Goal: Task Accomplishment & Management: Use online tool/utility

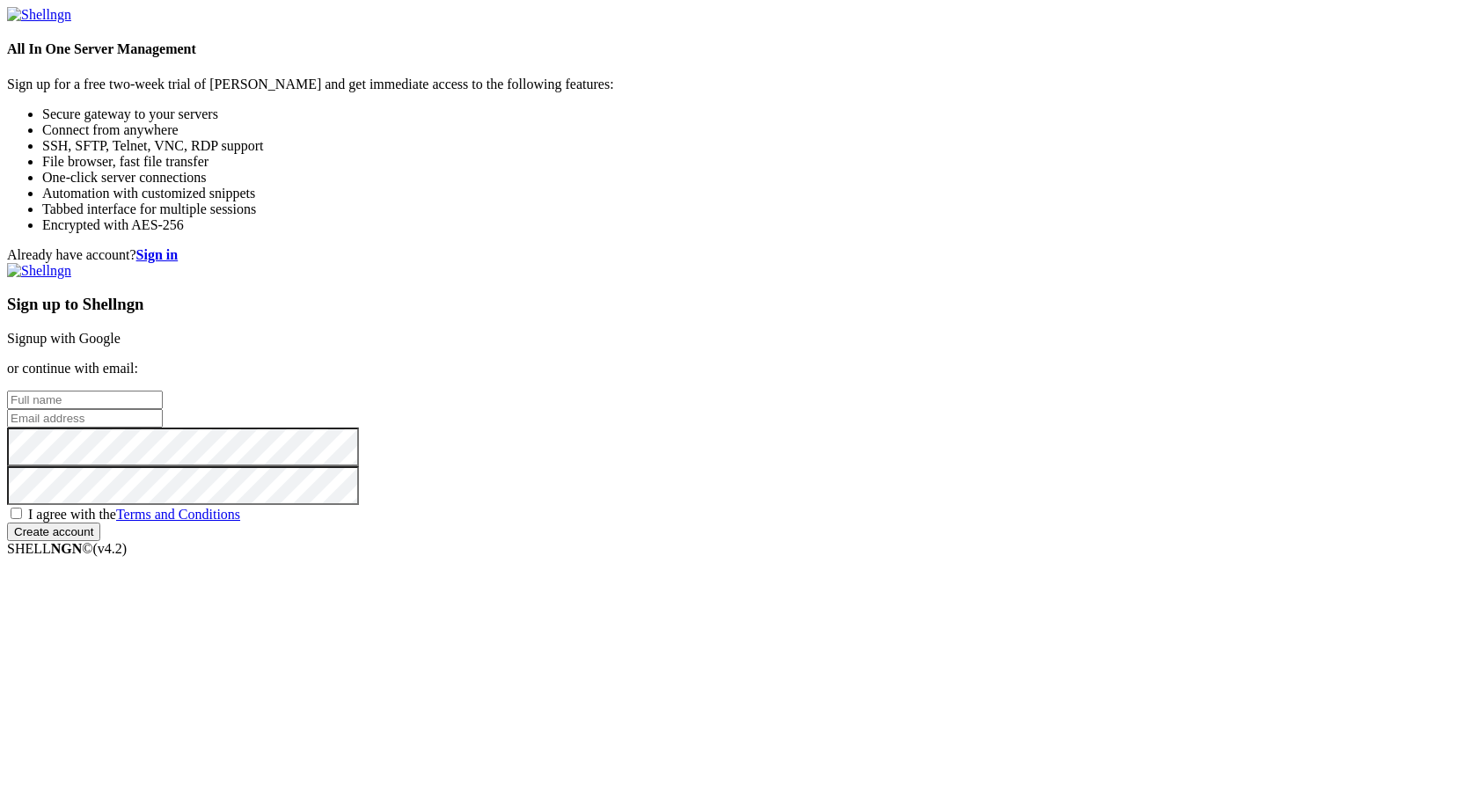
click at [163, 390] on input "text" at bounding box center [85, 399] width 156 height 19
click at [163, 409] on input "email" at bounding box center [85, 418] width 156 height 19
type input "[EMAIL_ADDRESS][DOMAIN_NAME]"
click at [486, 247] on div "Already have account? Sign in Sign up to Shellngn Signup with Google or continu…" at bounding box center [739, 393] width 1464 height 294
click at [163, 390] on input "text" at bounding box center [85, 399] width 156 height 19
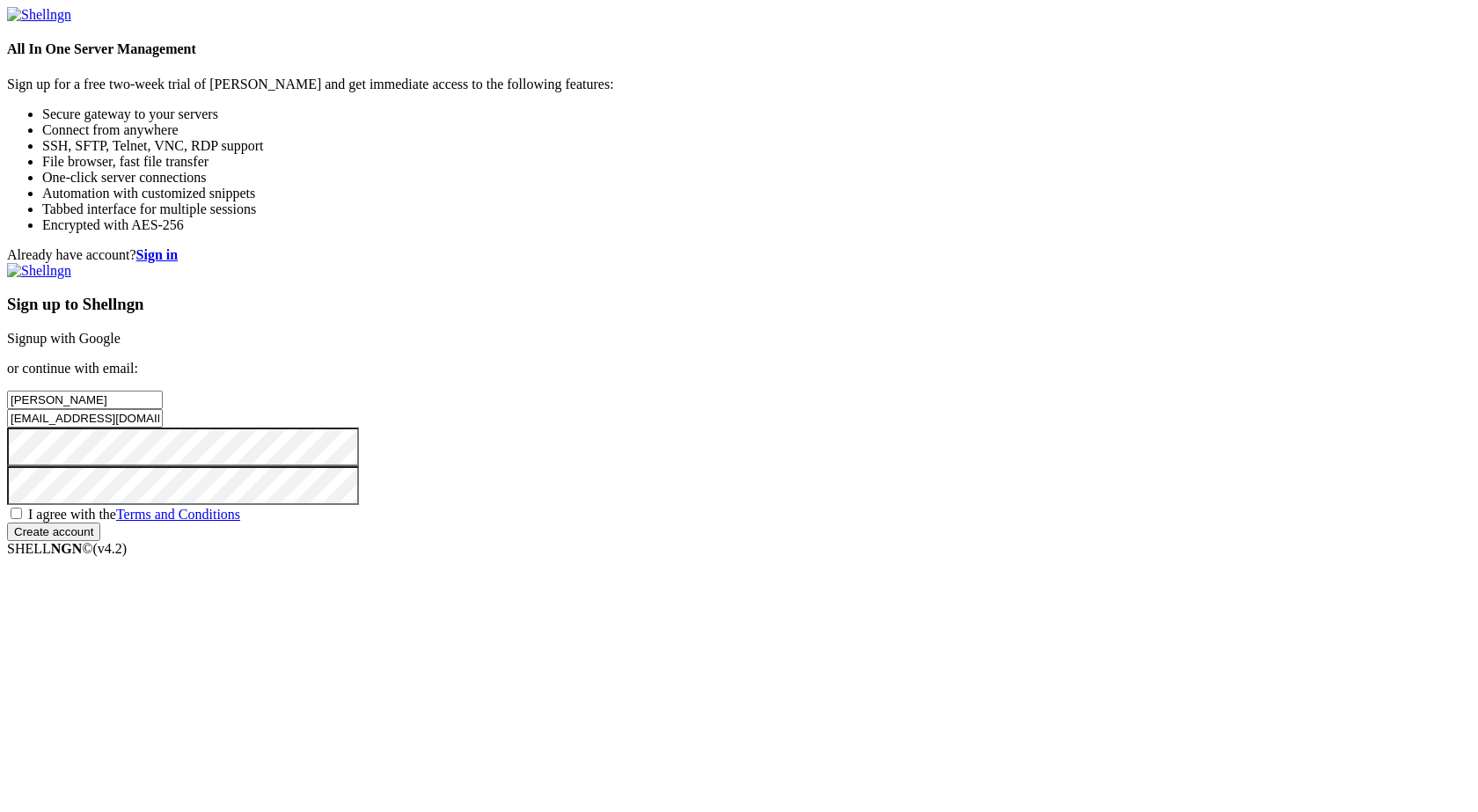
drag, startPoint x: 937, startPoint y: 351, endPoint x: 898, endPoint y: 350, distance: 39.0
click at [163, 390] on input "[PERSON_NAME]" at bounding box center [85, 399] width 156 height 19
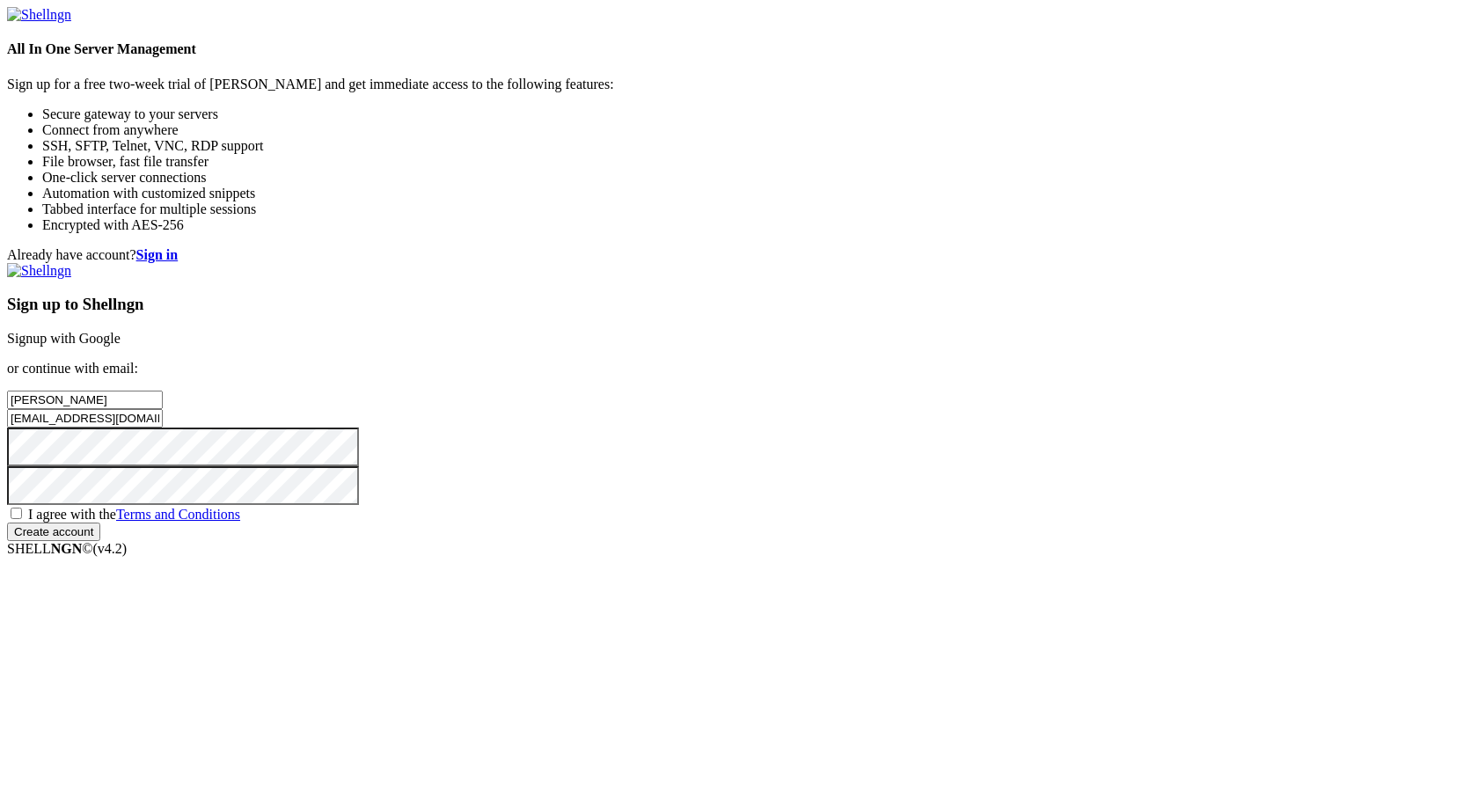
click at [163, 390] on input "[PERSON_NAME]" at bounding box center [85, 399] width 156 height 19
type input "ف"
type input "yousef"
click at [7, 522] on input "Create account" at bounding box center [54, 531] width 94 height 19
click at [240, 522] on span "I agree with the Terms and Conditions" at bounding box center [134, 513] width 212 height 15
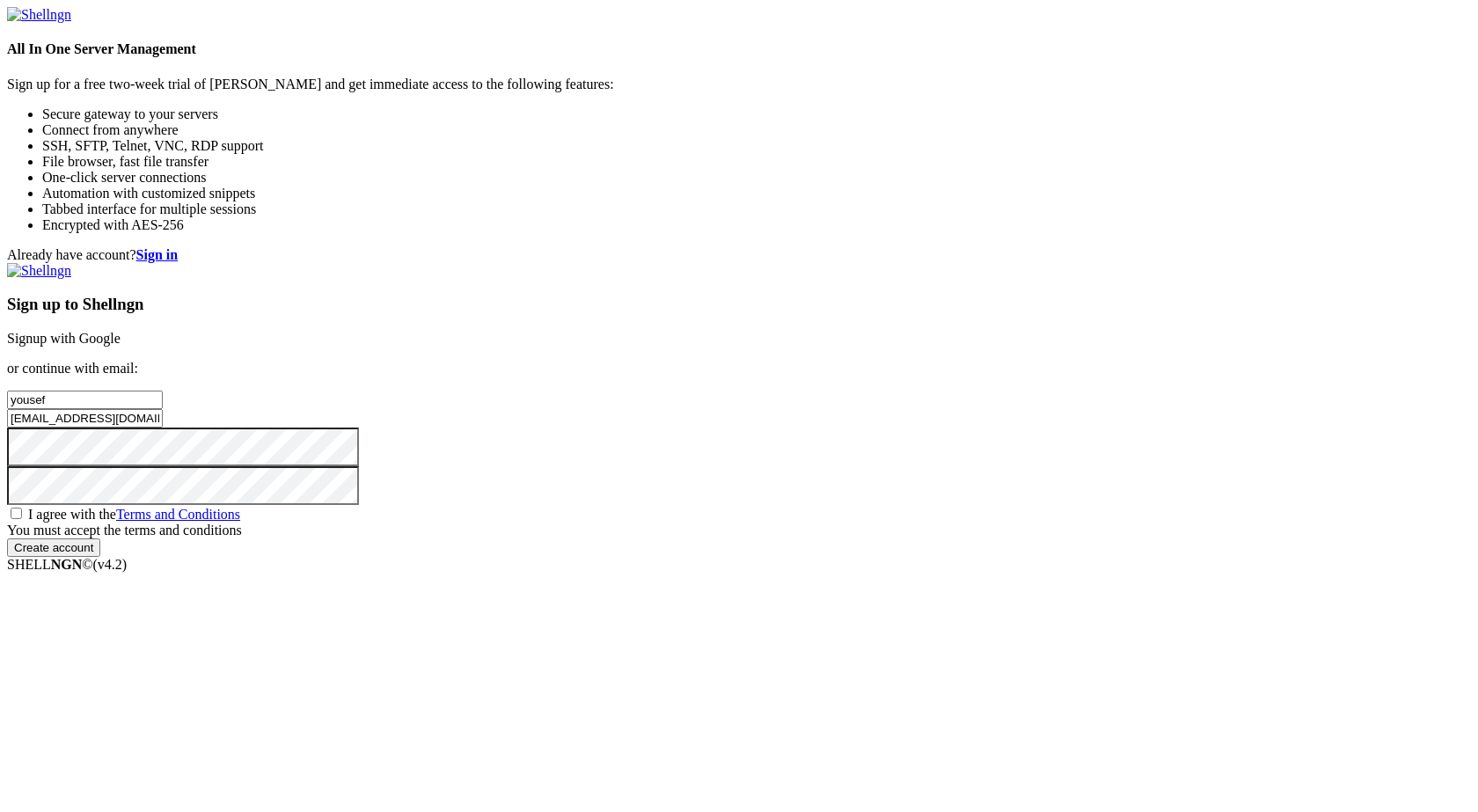
click at [22, 519] on input "I agree with the Terms and Conditions" at bounding box center [17, 513] width 12 height 12
checkbox input "true"
click at [101, 541] on input "Create account" at bounding box center [54, 531] width 94 height 19
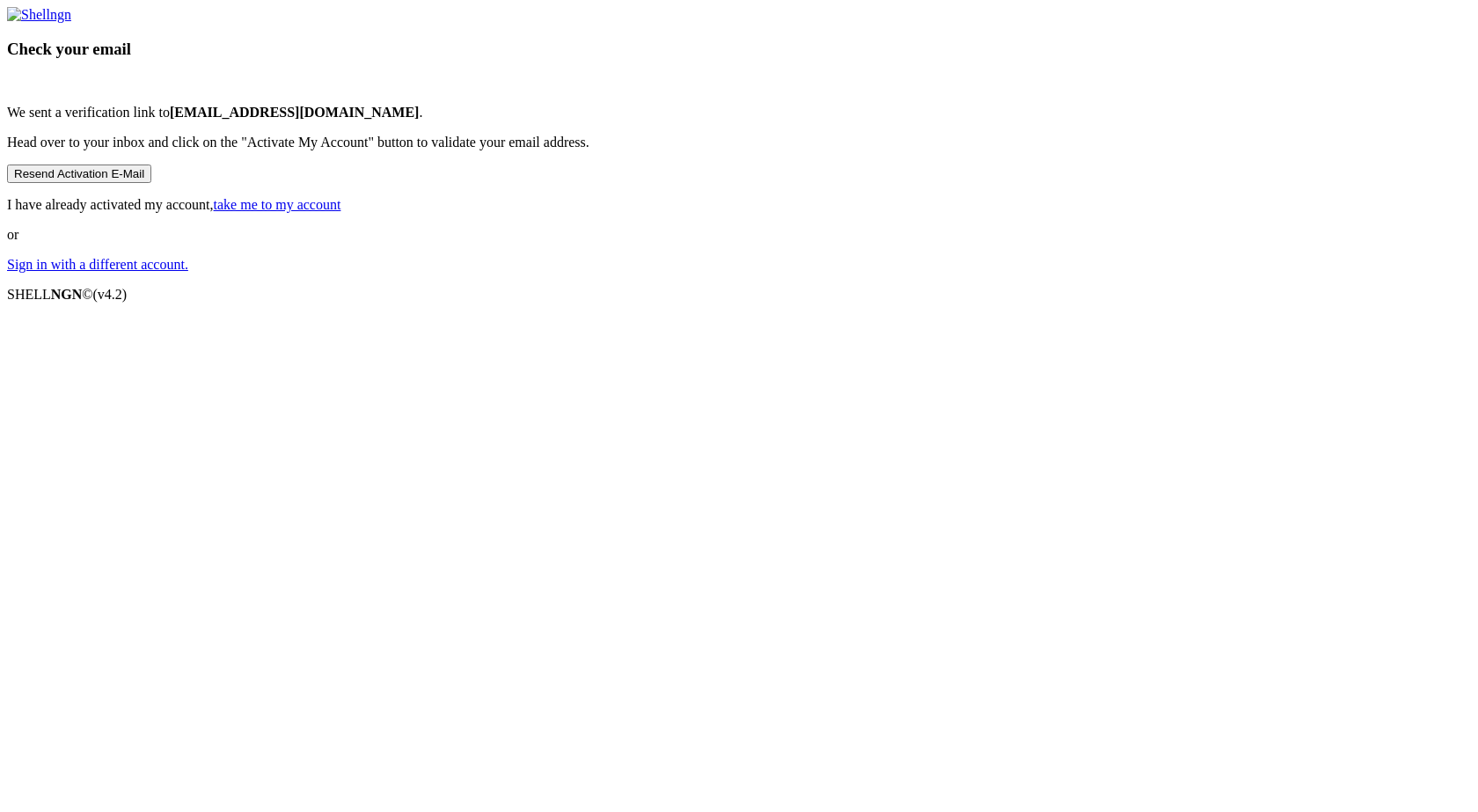
click at [151, 183] on button "Resend Activation E-Mail" at bounding box center [79, 174] width 144 height 19
drag, startPoint x: 803, startPoint y: 487, endPoint x: 800, endPoint y: 531, distance: 44.1
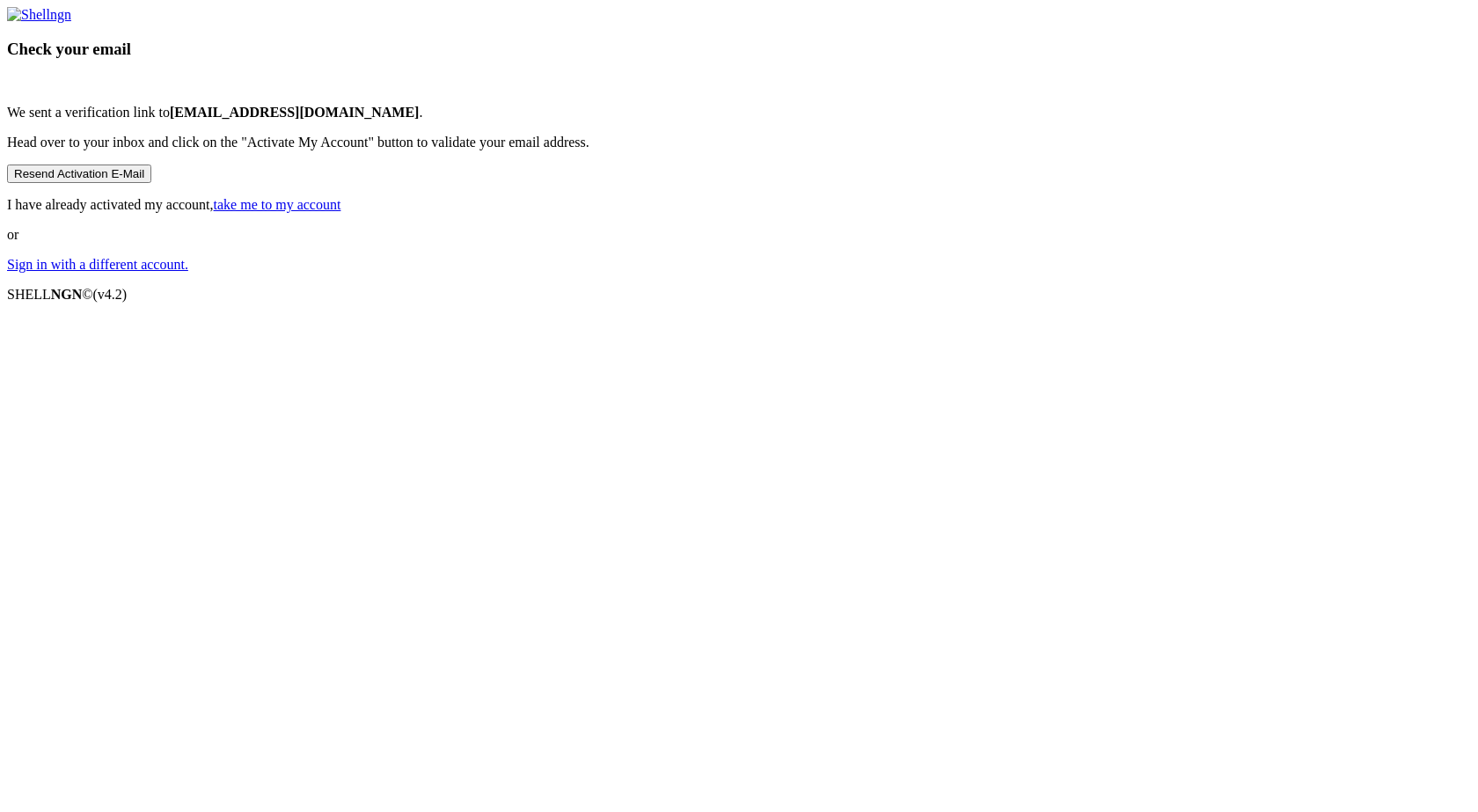
click at [803, 272] on div "Check your email We sent a verification link to [EMAIL_ADDRESS][DOMAIN_NAME] . …" at bounding box center [739, 140] width 1464 height 265
click at [151, 183] on button "Resend Activation E-Mail" at bounding box center [79, 174] width 144 height 19
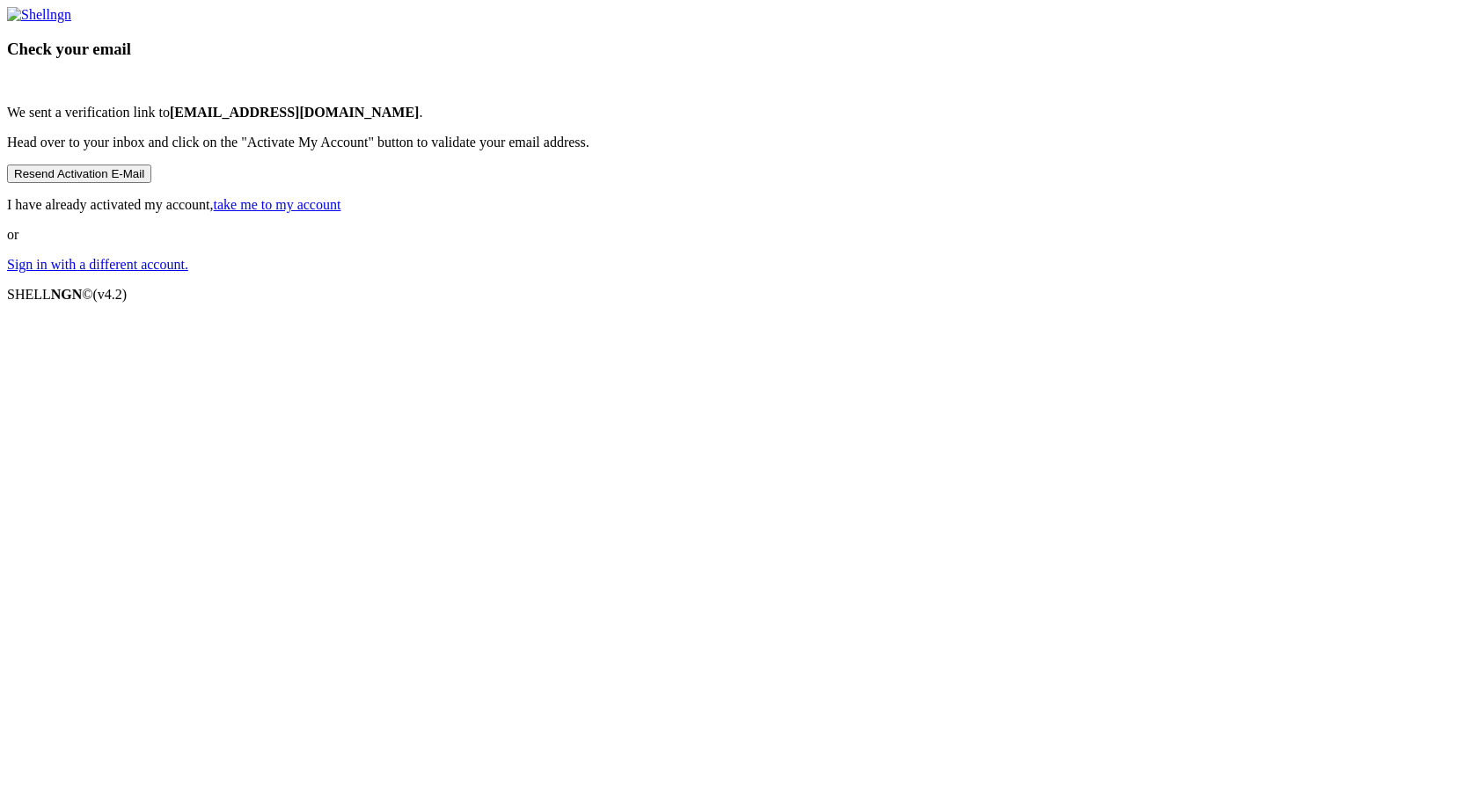
click at [151, 183] on button "Resend Activation E-Mail" at bounding box center [79, 174] width 144 height 19
drag, startPoint x: 784, startPoint y: 521, endPoint x: 772, endPoint y: 517, distance: 12.6
click at [151, 183] on button "Resend Activation E-Mail" at bounding box center [79, 174] width 144 height 19
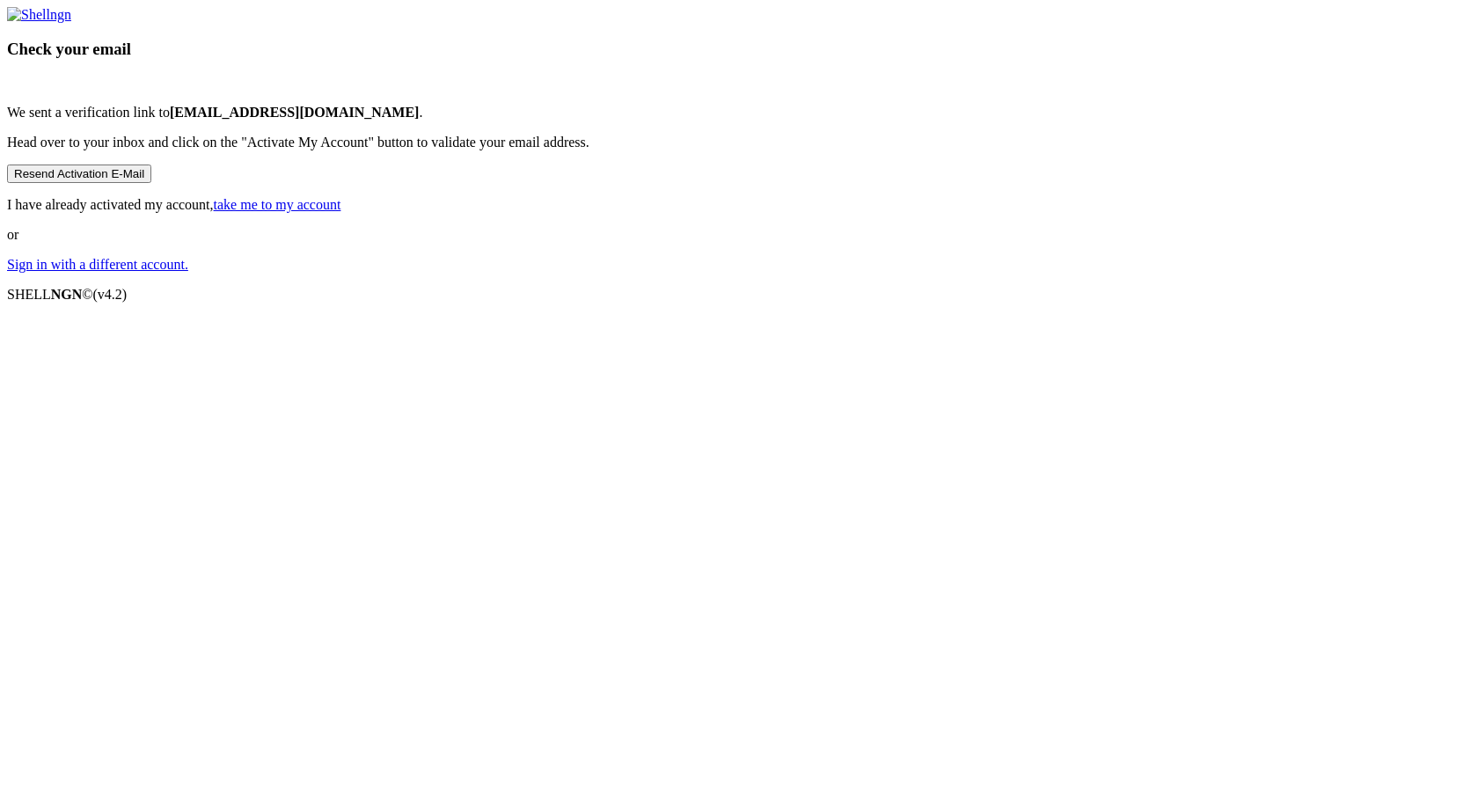
click at [571, 272] on div "Check your email We sent a verification link to [EMAIL_ADDRESS][DOMAIN_NAME] . …" at bounding box center [739, 140] width 1464 height 265
drag, startPoint x: 576, startPoint y: 507, endPoint x: 752, endPoint y: 210, distance: 345.2
click at [745, 272] on div "Check your email We sent a verification link to [EMAIL_ADDRESS][DOMAIN_NAME] . …" at bounding box center [739, 140] width 1464 height 265
click at [745, 59] on h3 "Check your email" at bounding box center [739, 50] width 1464 height 20
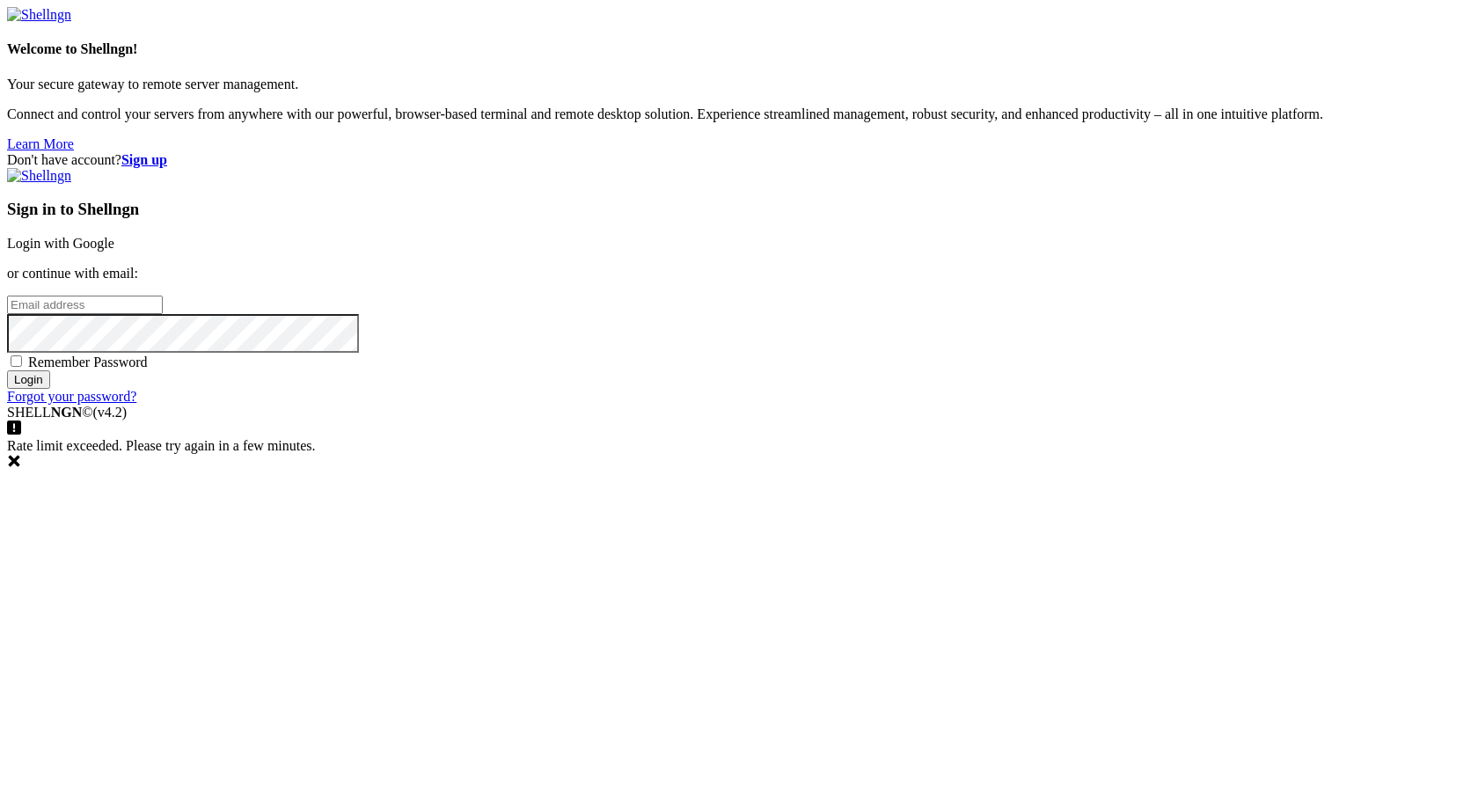
click at [689, 405] on div "Don't have account? Sign up Sign in to Shellngn Login with Google or continue w…" at bounding box center [739, 278] width 1464 height 253
drag, startPoint x: 689, startPoint y: 561, endPoint x: 742, endPoint y: 546, distance: 55.1
click at [691, 405] on div "Don't have account? Sign up Sign in to Shellngn Login with Google or continue w…" at bounding box center [739, 278] width 1464 height 253
type input "[EMAIL_ADDRESS][DOMAIN_NAME]"
click at [147, 370] on span "Remember Password" at bounding box center [88, 361] width 120 height 15
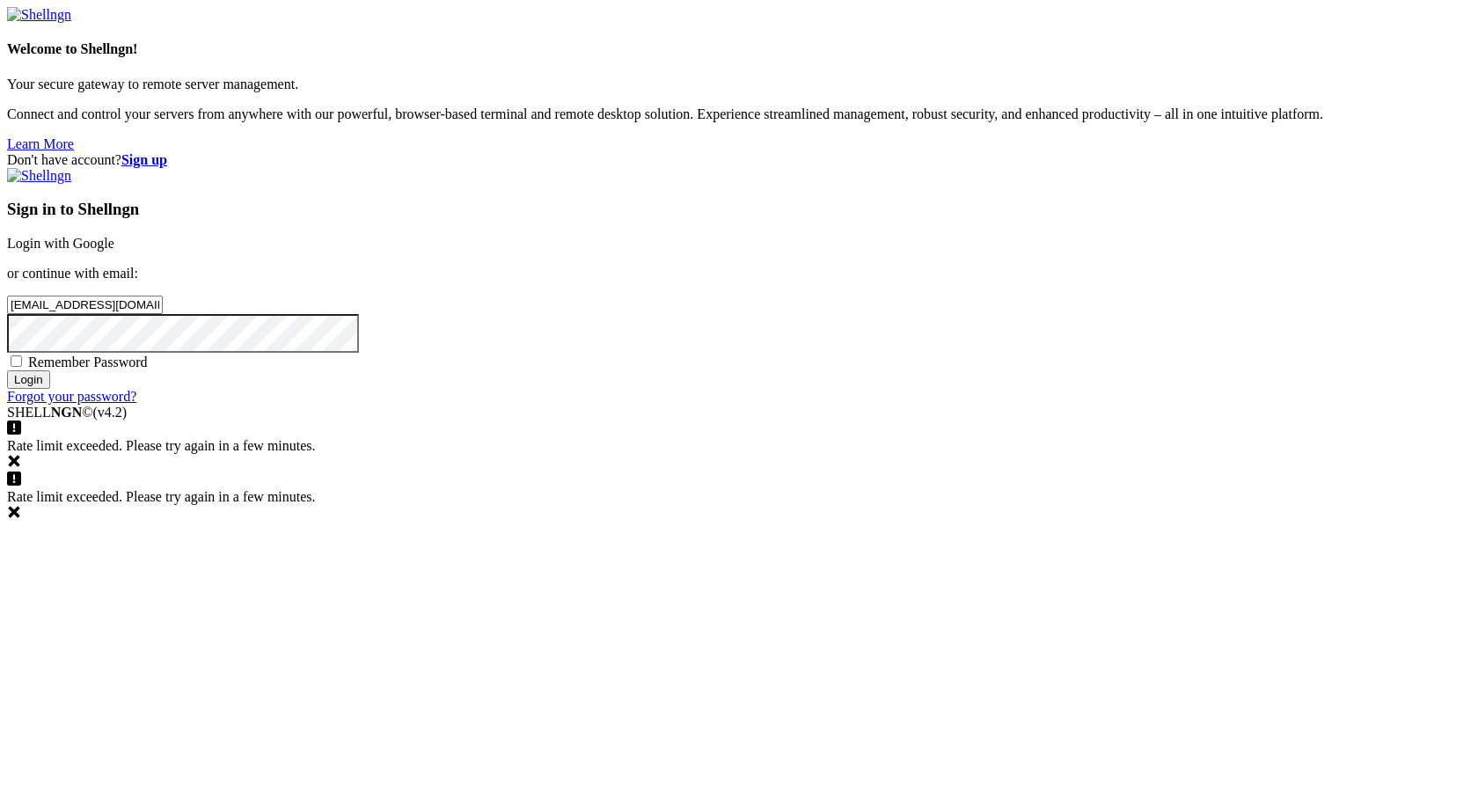
click at [22, 367] on input "Remember Password" at bounding box center [17, 361] width 12 height 12
checkbox input "true"
click at [50, 388] on input "Login" at bounding box center [28, 379] width 43 height 19
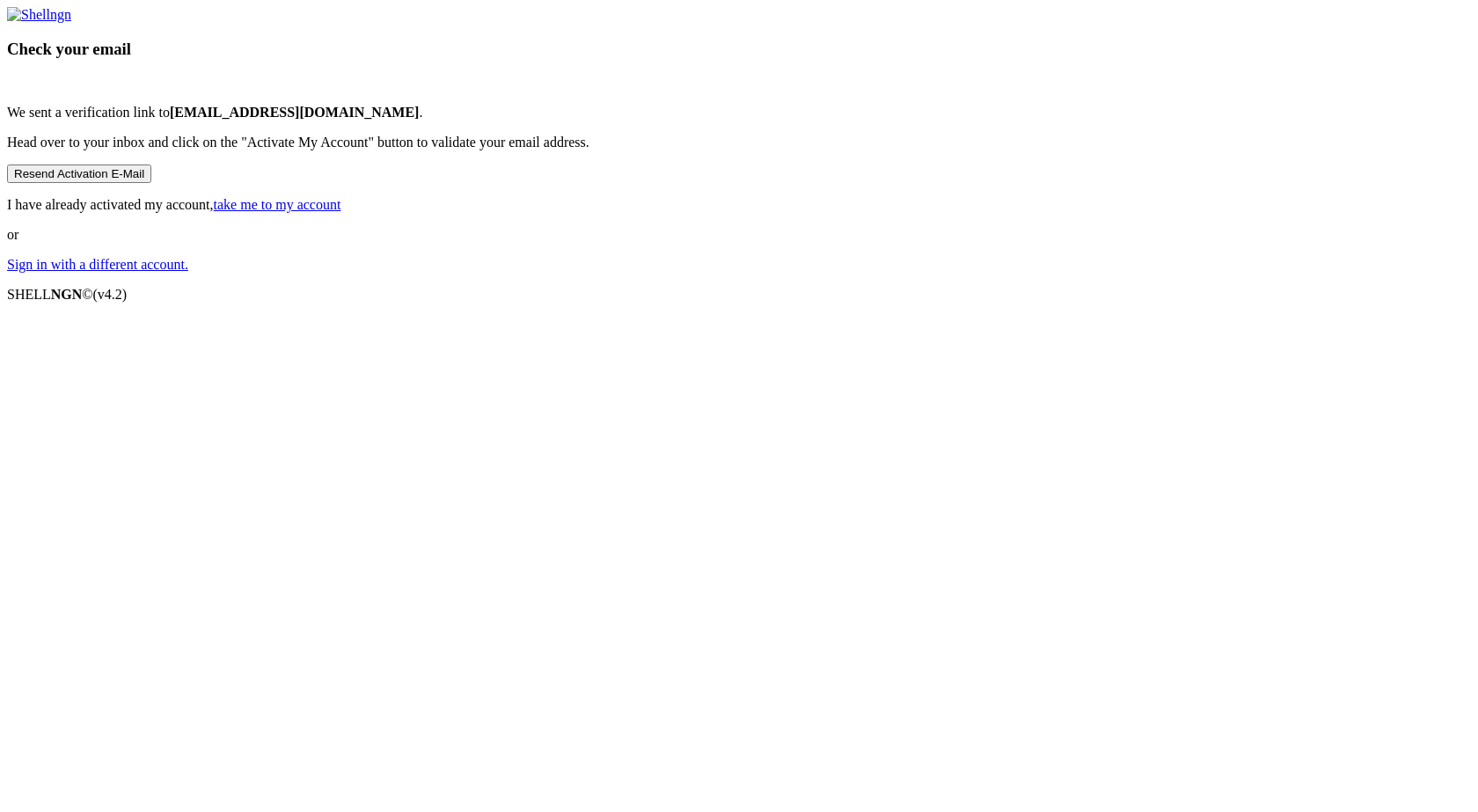
click at [765, 272] on div "Check your email We sent a verification link to [EMAIL_ADDRESS][DOMAIN_NAME] . …" at bounding box center [739, 140] width 1464 height 265
click at [151, 183] on button "Resend Activation E-Mail" at bounding box center [79, 174] width 144 height 19
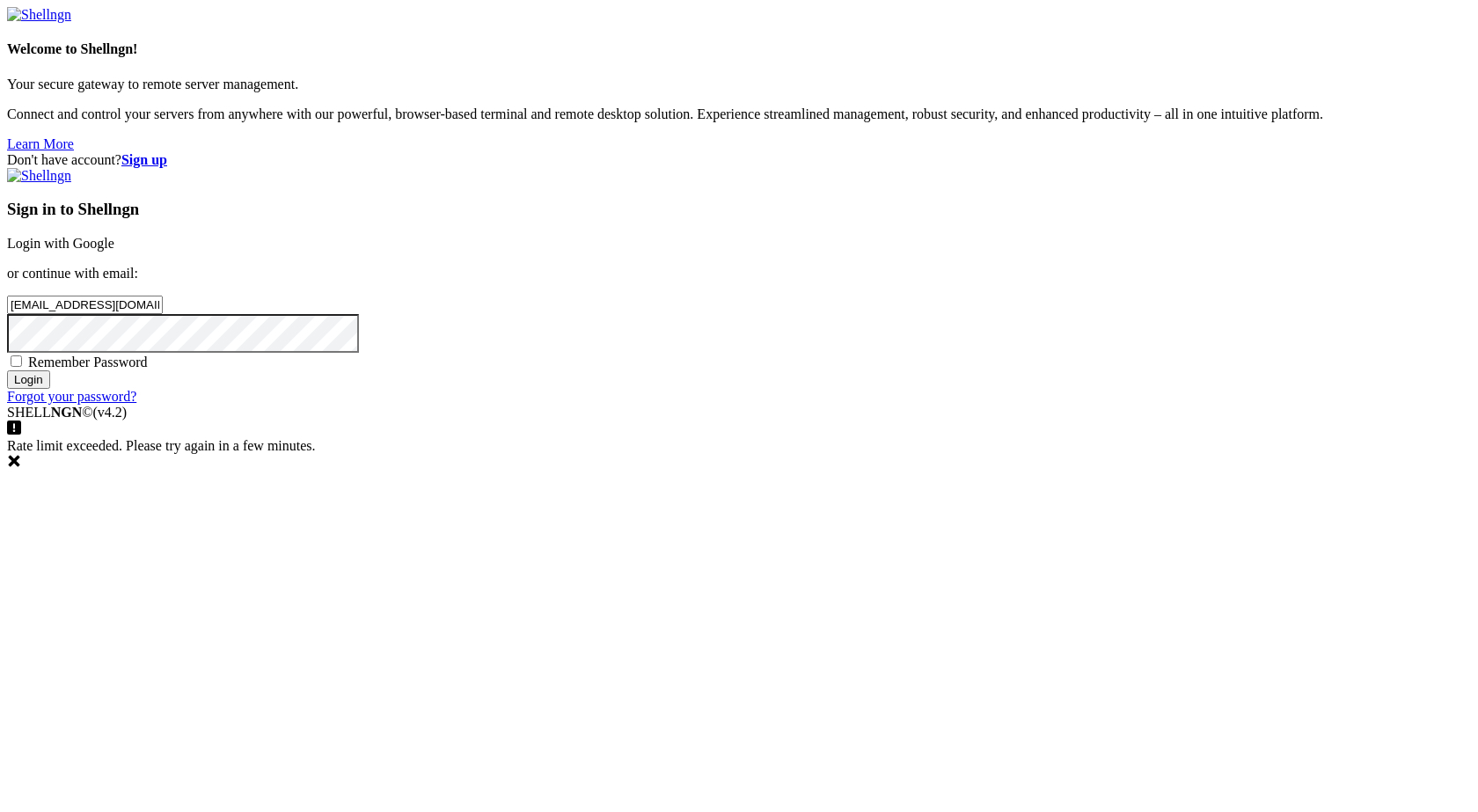
click at [756, 405] on div "Don't have account? Sign up Sign in to Shellngn Login with Google or continue w…" at bounding box center [739, 278] width 1464 height 253
click at [50, 388] on input "Login" at bounding box center [28, 379] width 43 height 19
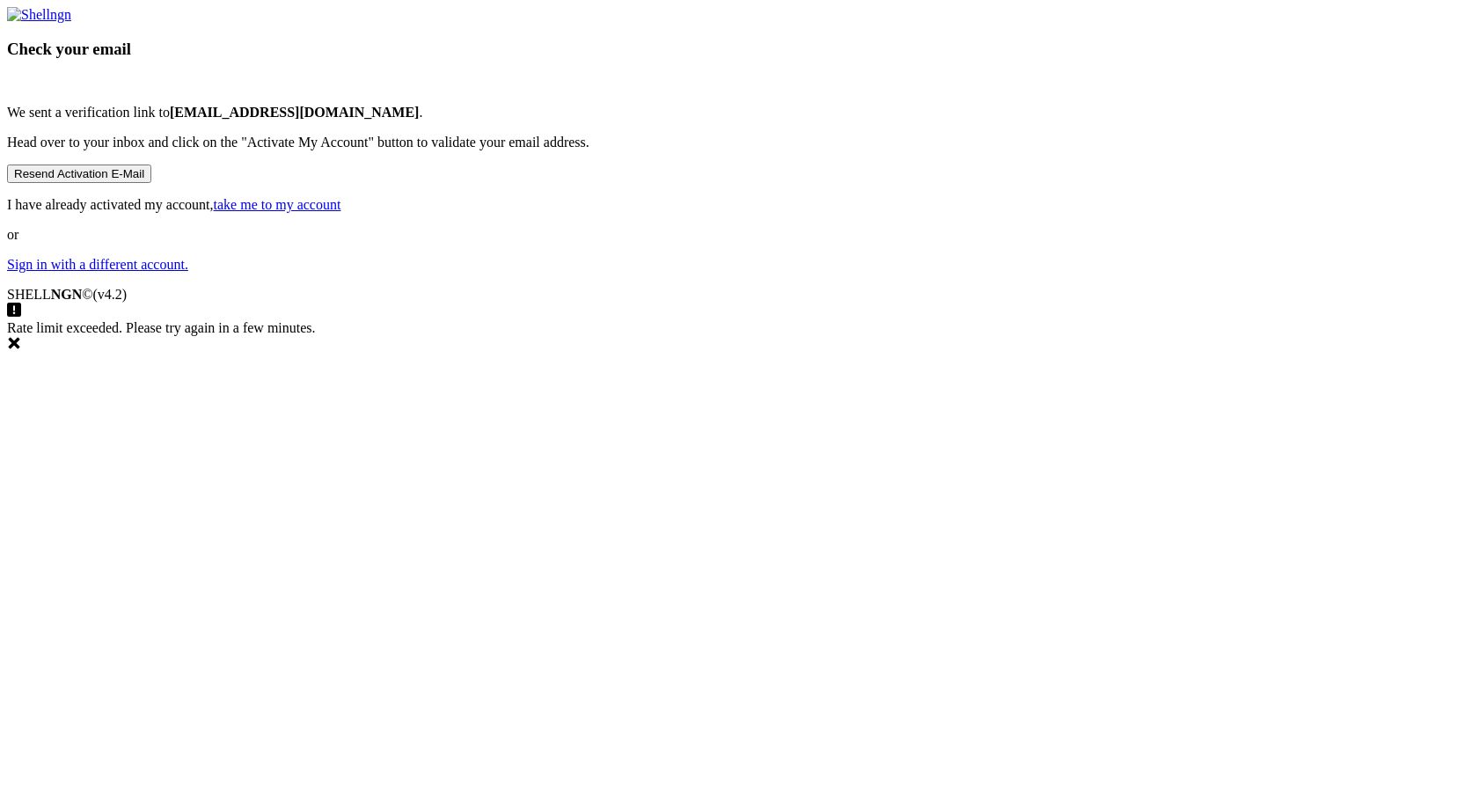
click at [151, 183] on button "Resend Activation E-Mail" at bounding box center [79, 174] width 144 height 19
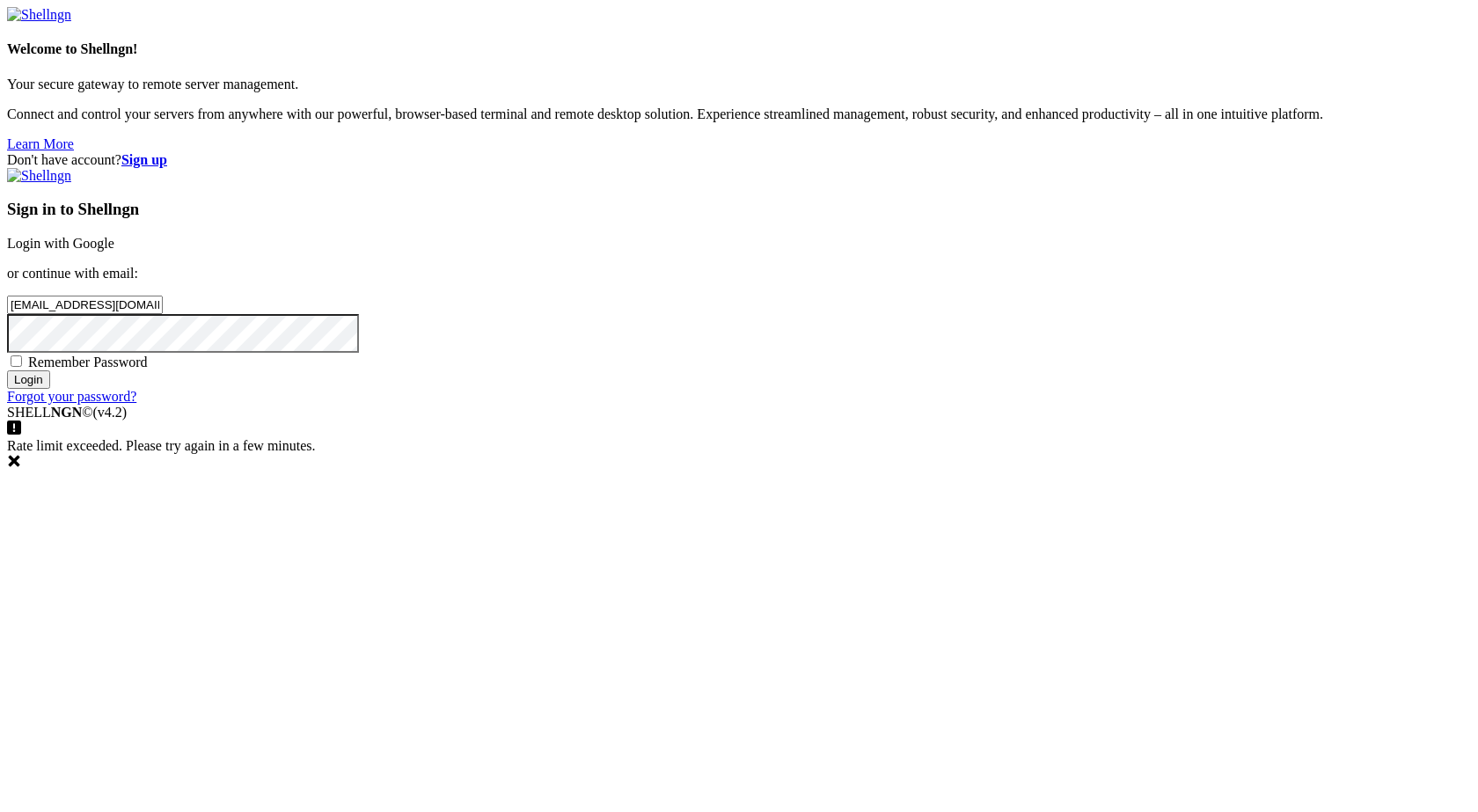
click at [114, 251] on link "Login with Google" at bounding box center [61, 243] width 107 height 15
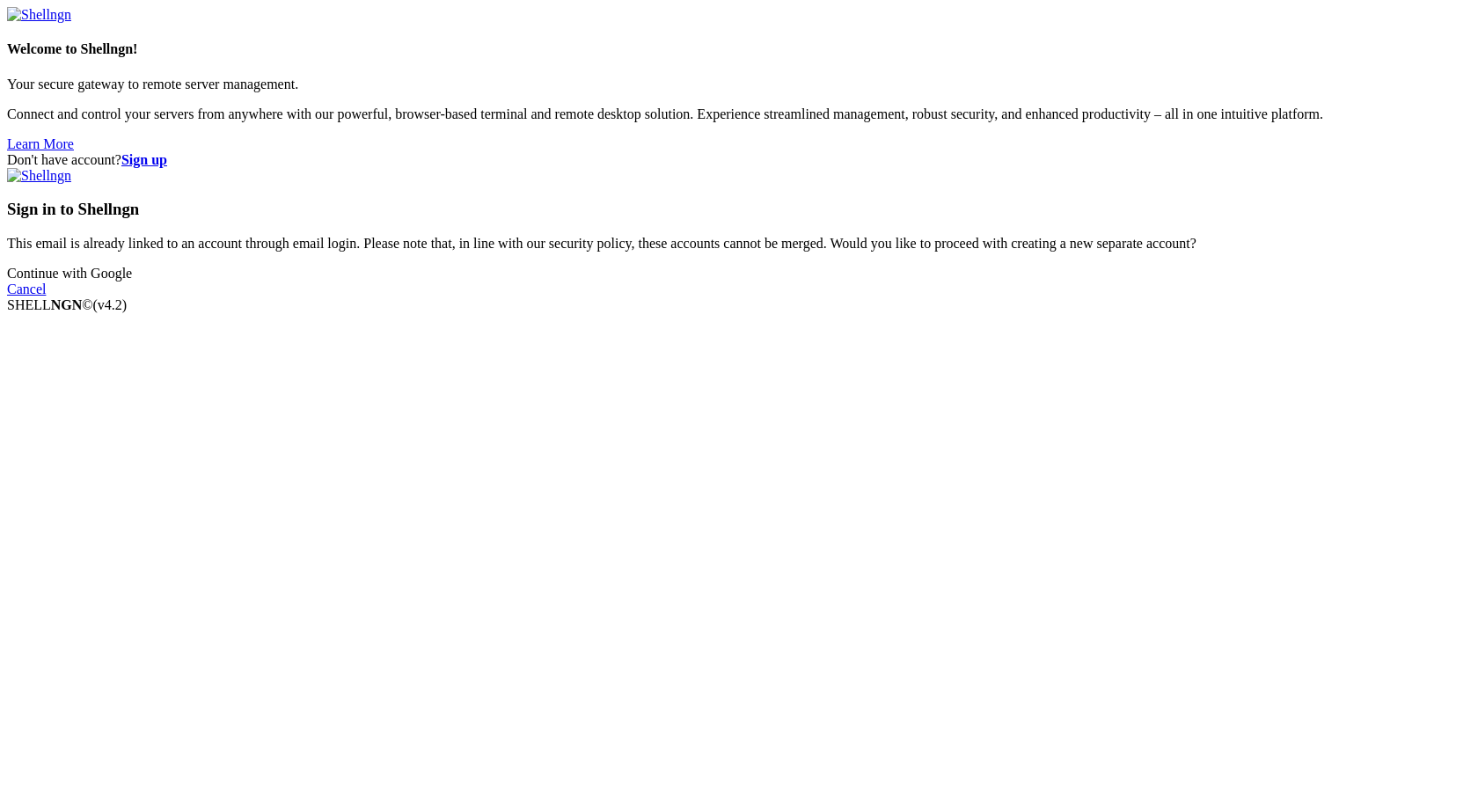
click at [132, 281] on link "Continue with Google" at bounding box center [69, 272] width 125 height 15
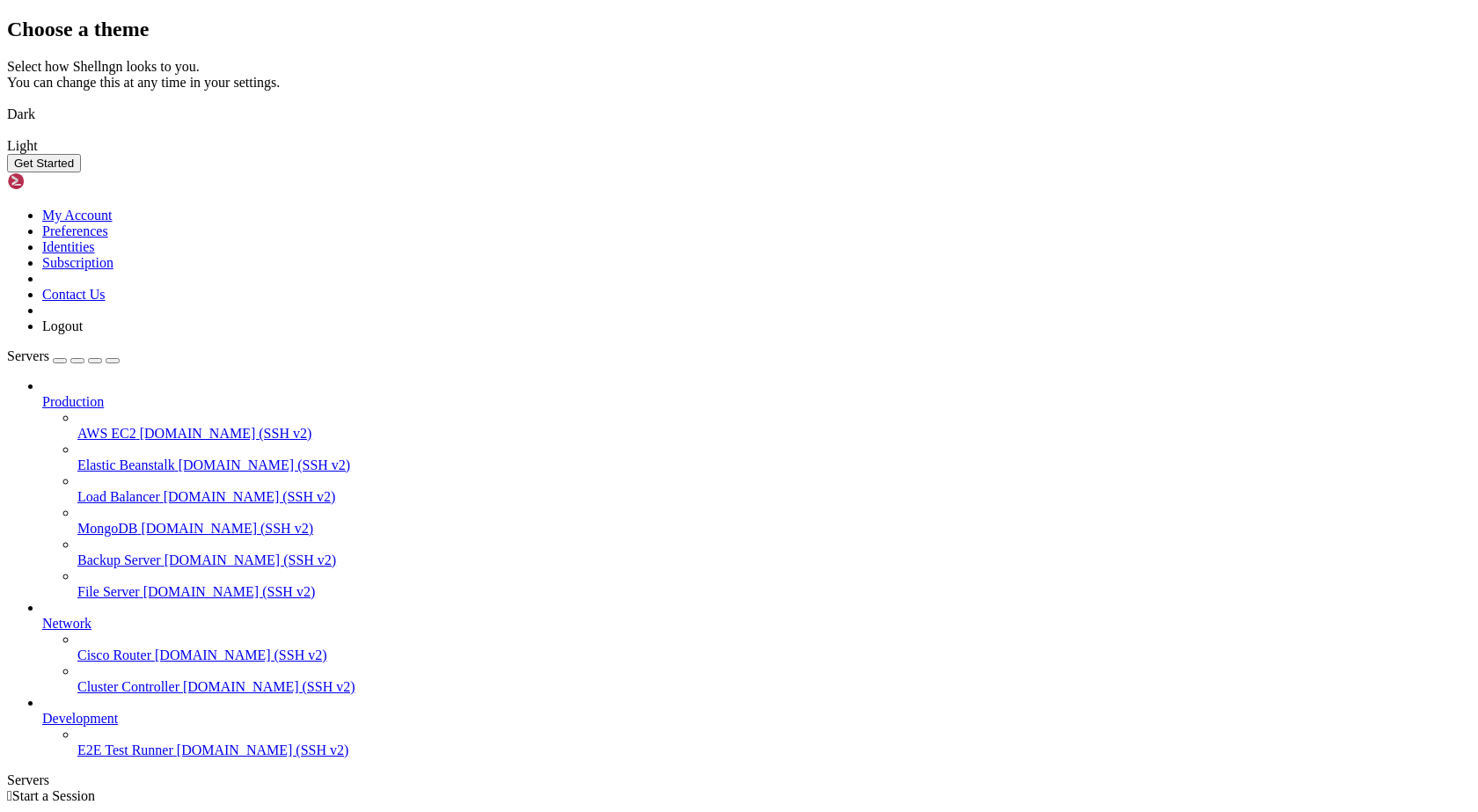
click at [1074, 173] on div "Choose a theme Select how Shellngn looks to you. You can change this at any tim…" at bounding box center [739, 95] width 1464 height 155
click at [81, 173] on button "Get Started" at bounding box center [44, 163] width 74 height 19
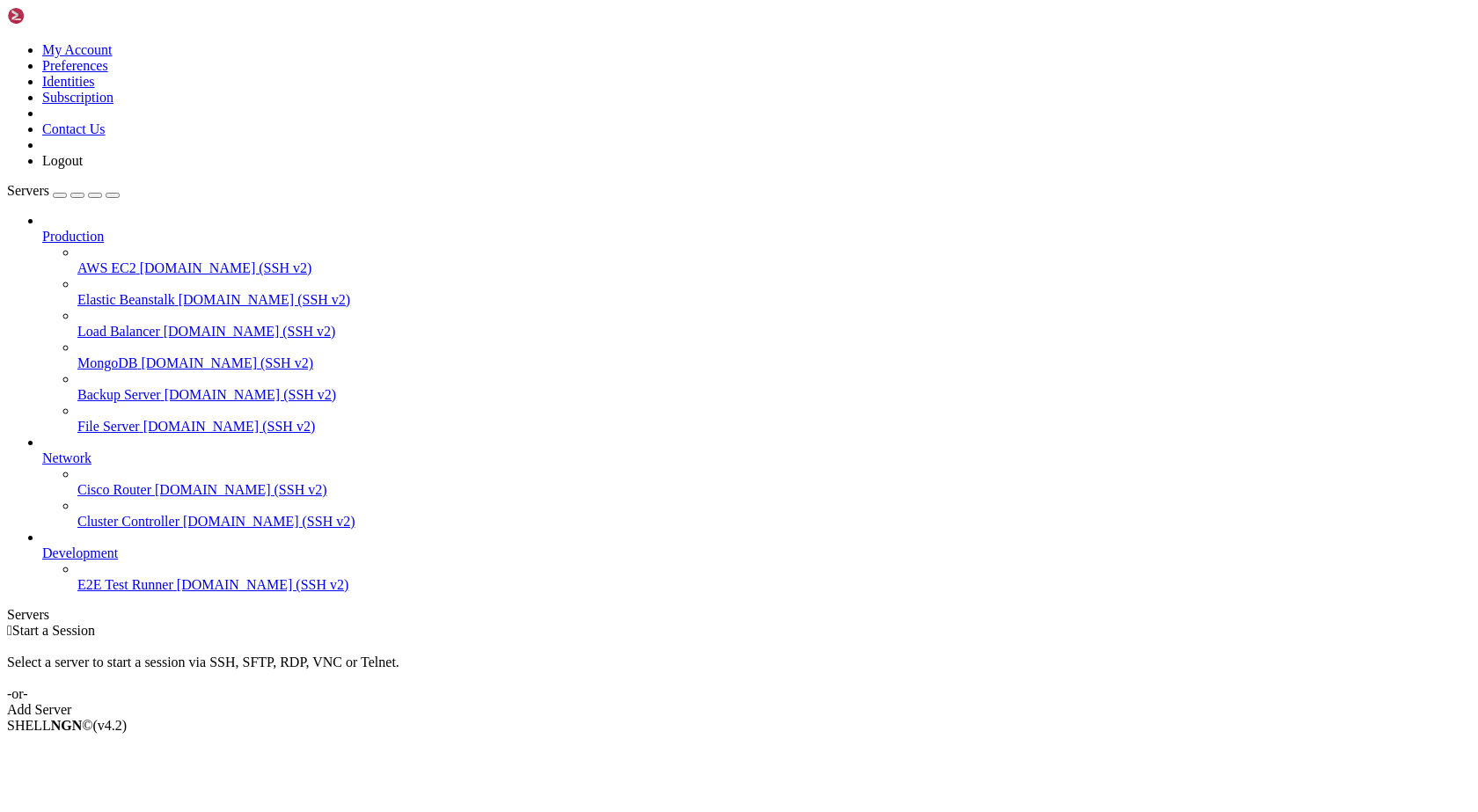
click at [864, 702] on div "Add Server" at bounding box center [739, 710] width 1464 height 16
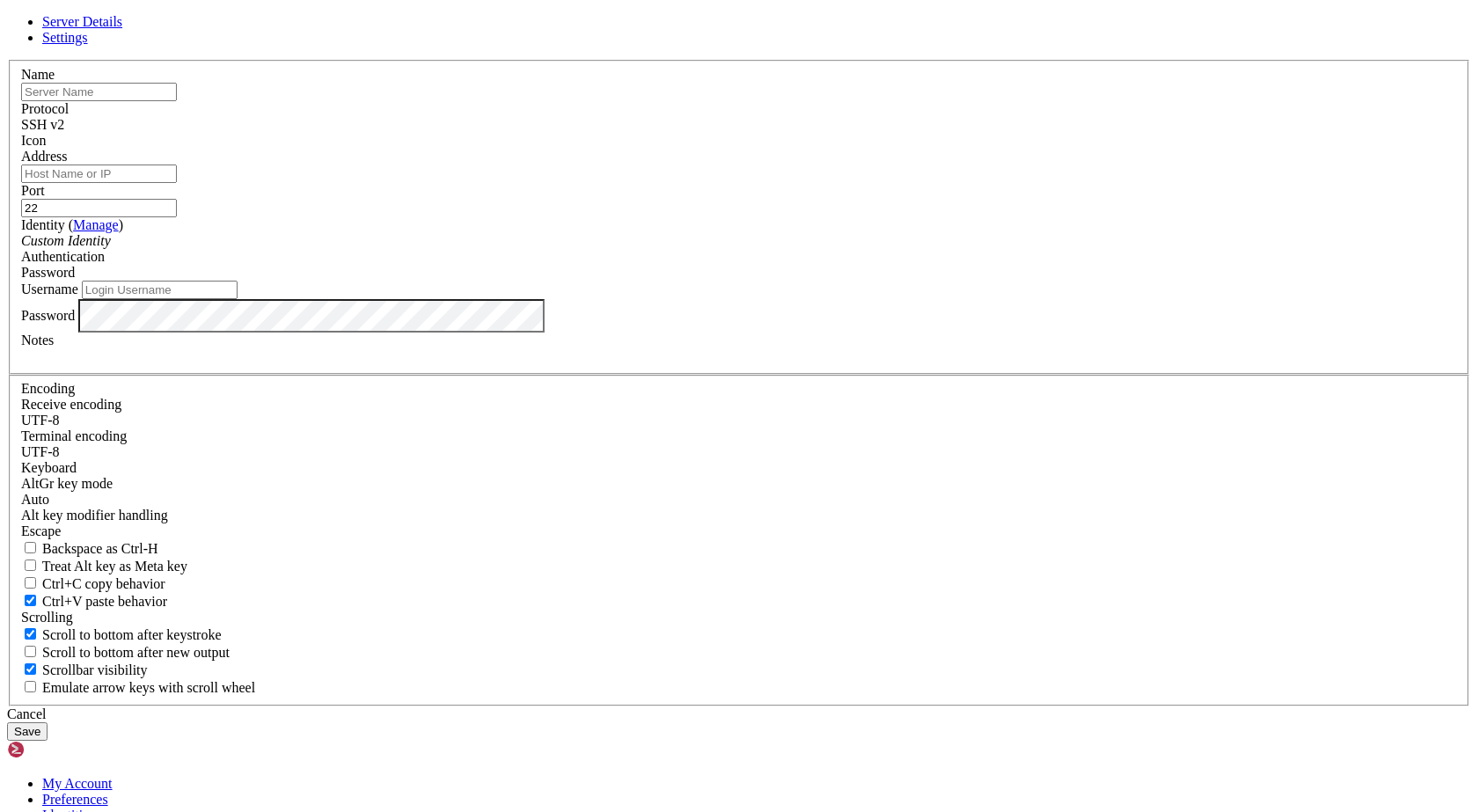
type input "[EMAIL_ADDRESS][DOMAIN_NAME]"
click at [177, 102] on input "text" at bounding box center [100, 92] width 156 height 19
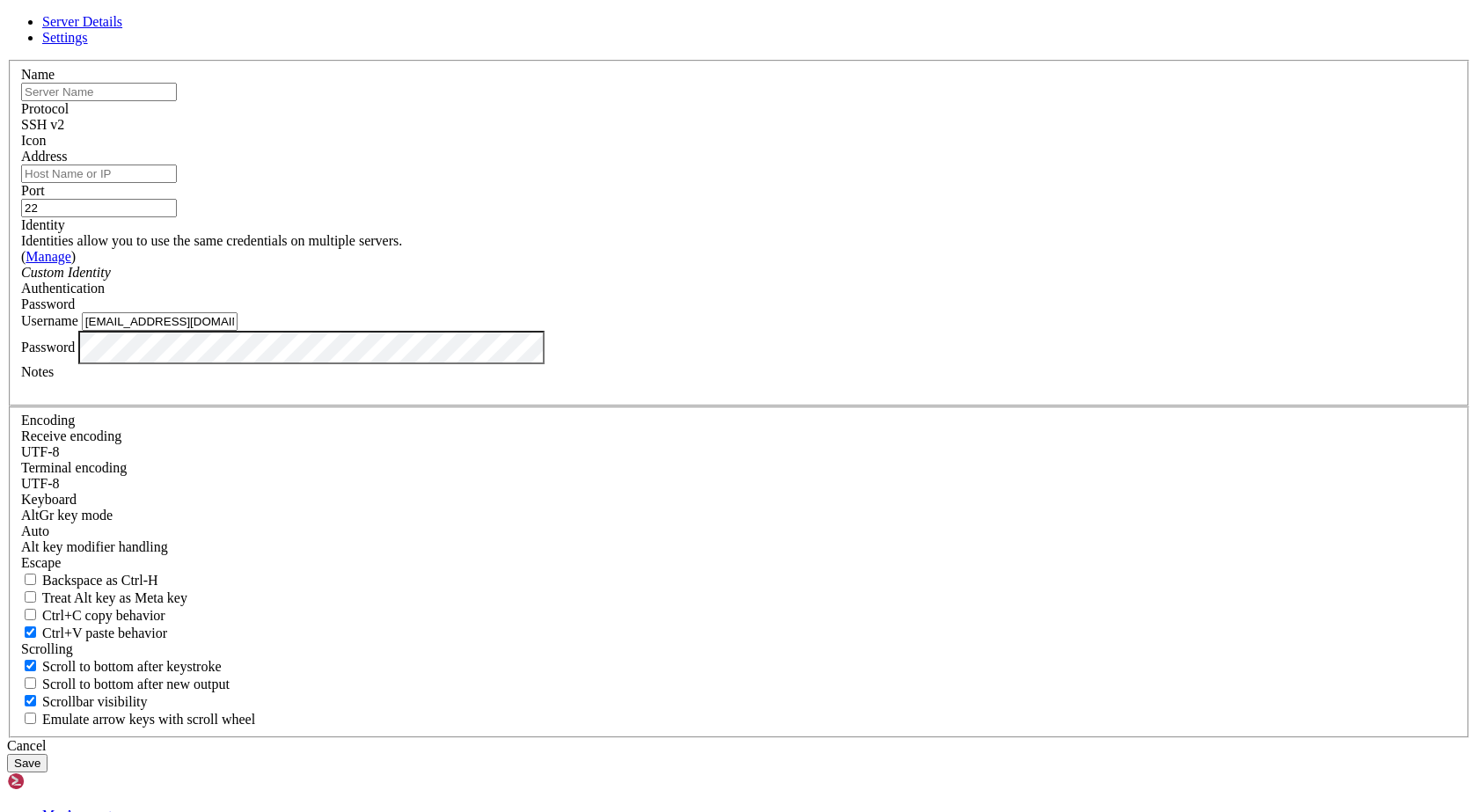
click at [474, 310] on div "Server Details Settings Name Protocol SSH v2 Icon" at bounding box center [739, 392] width 1464 height 758
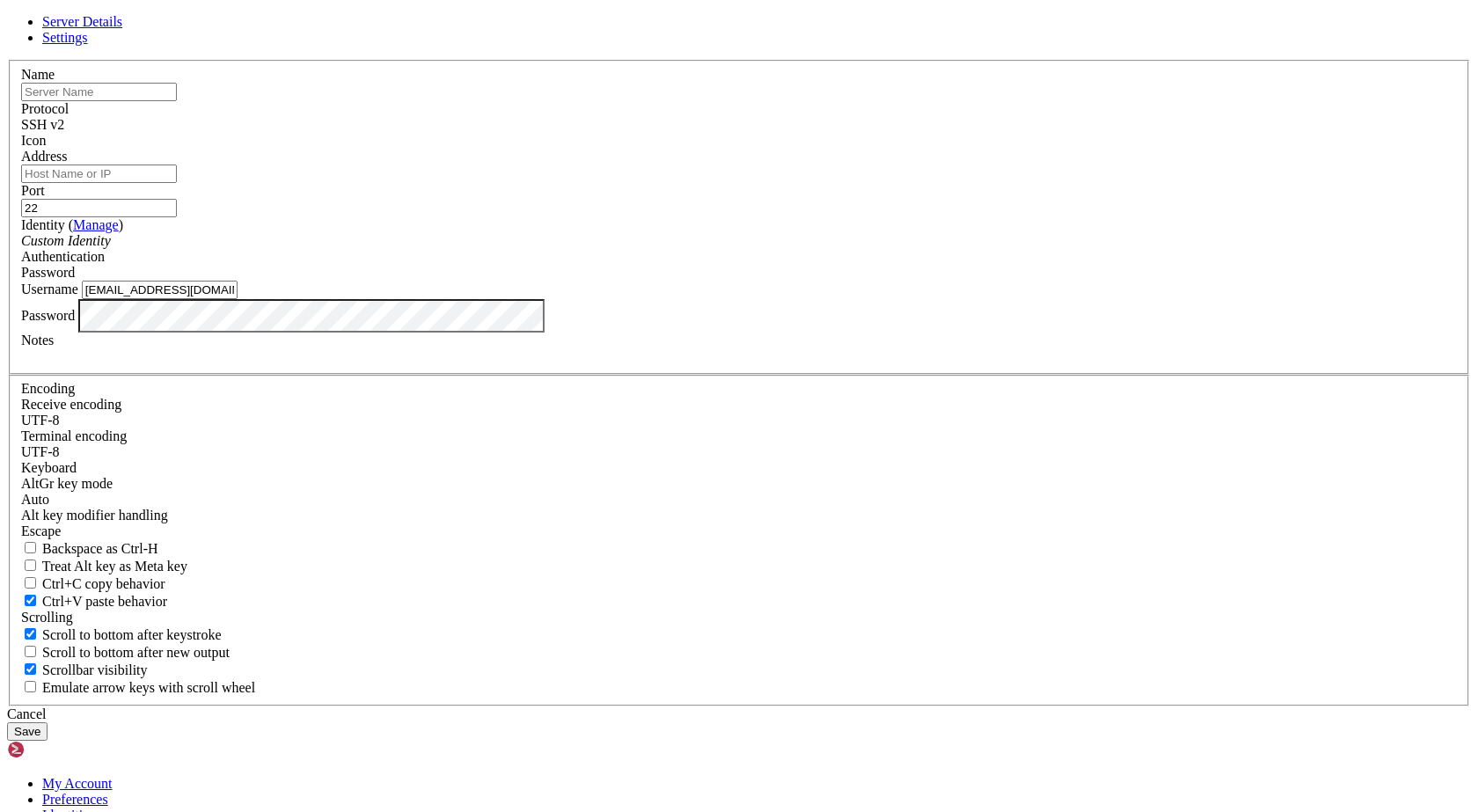
click at [21, 148] on span at bounding box center [21, 148] width 0 height 0
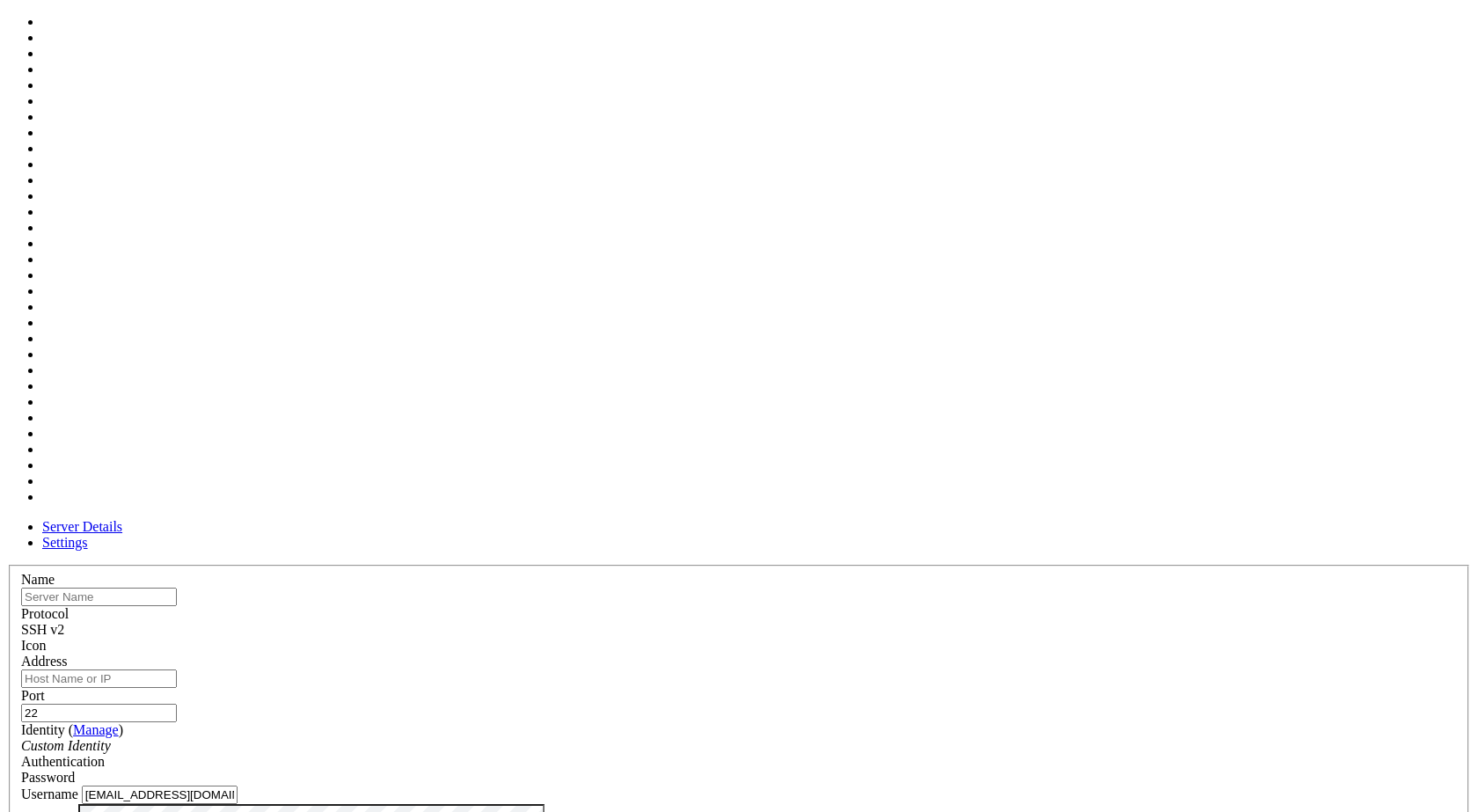
click at [949, 654] on div at bounding box center [739, 654] width 1436 height 0
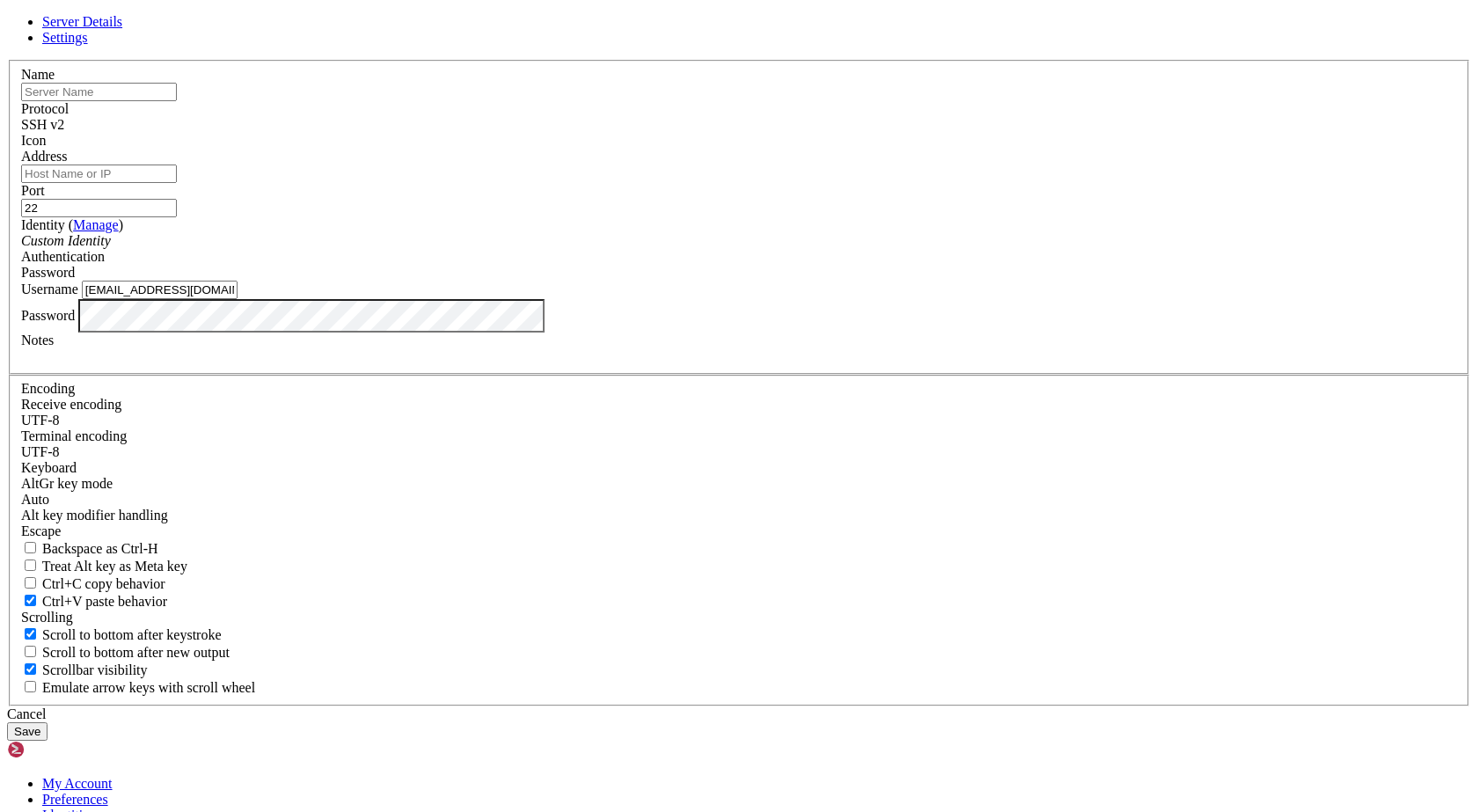
click at [177, 218] on input "22" at bounding box center [100, 208] width 156 height 19
click at [824, 218] on div "Port 22" at bounding box center [739, 199] width 1436 height 34
click at [839, 281] on div "Authentication Password" at bounding box center [739, 264] width 1436 height 31
click at [75, 280] on span "Password" at bounding box center [48, 271] width 54 height 15
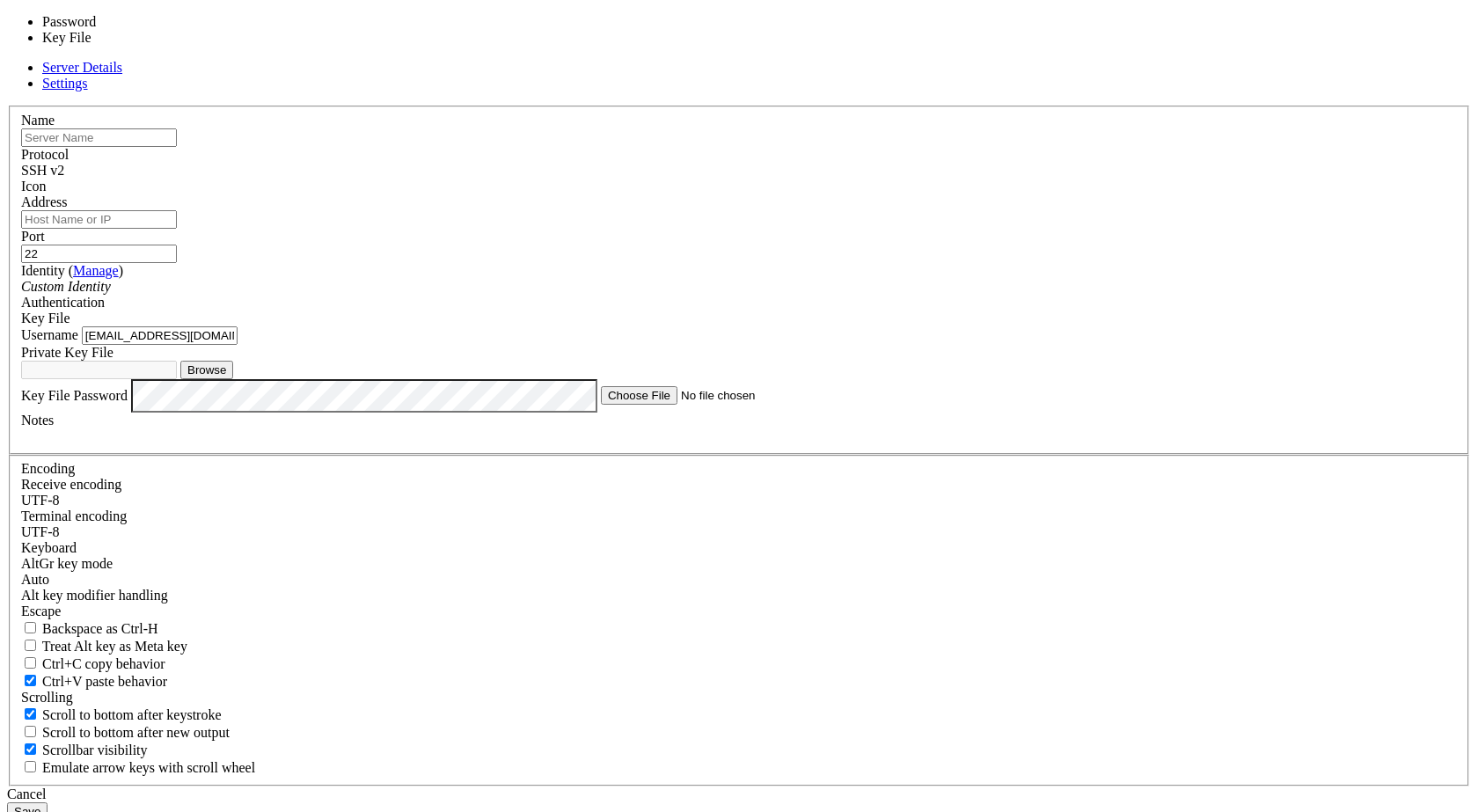
click at [834, 326] on div "Key File" at bounding box center [739, 318] width 1436 height 16
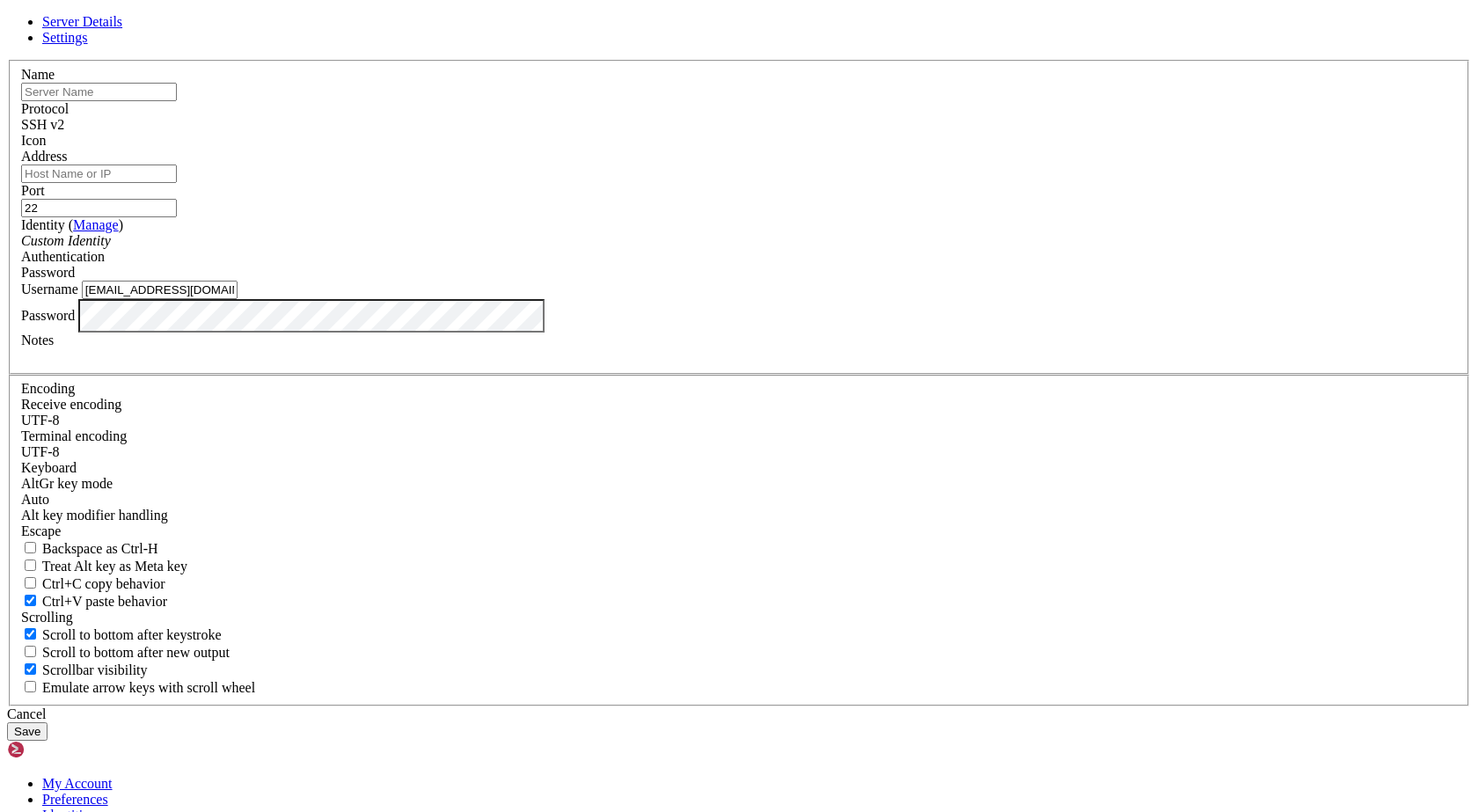
click at [585, 364] on div at bounding box center [739, 356] width 1436 height 16
click at [177, 102] on input "text" at bounding box center [100, 92] width 156 height 19
click at [177, 183] on input "Address" at bounding box center [100, 174] width 156 height 19
click at [48, 722] on button "Save" at bounding box center [26, 731] width 40 height 19
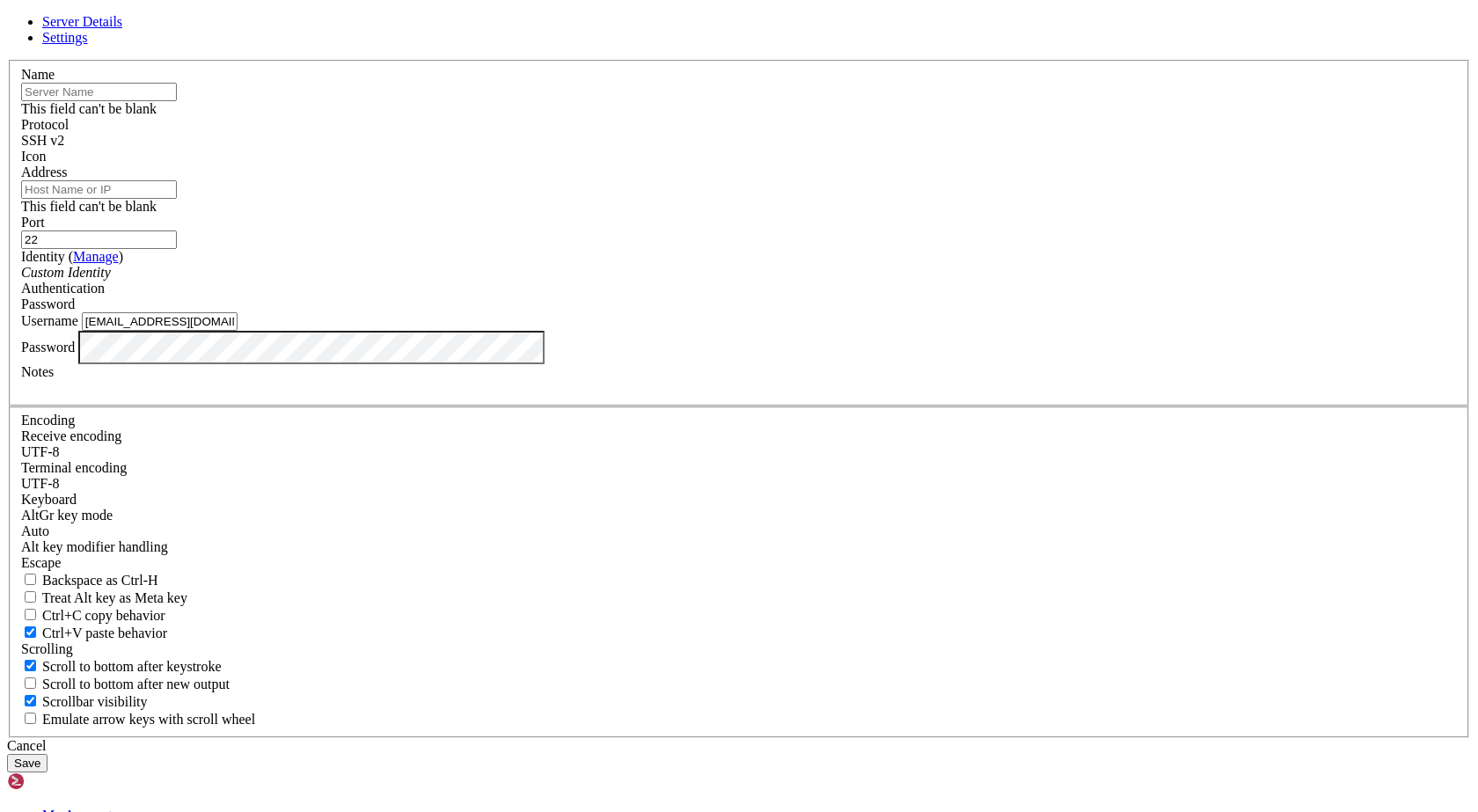
click at [177, 102] on input "text" at bounding box center [100, 92] width 156 height 19
type input "[PERSON_NAME]"
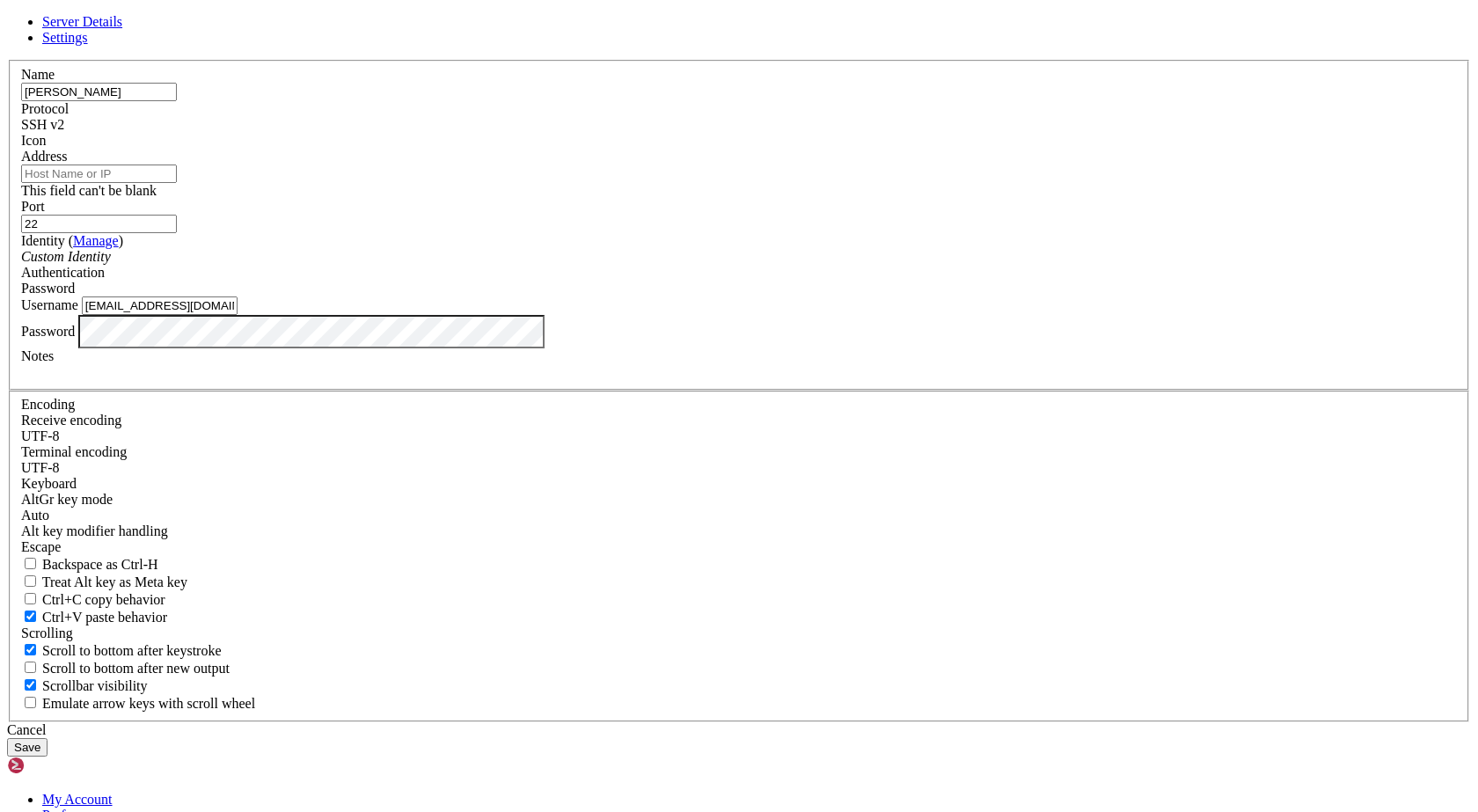
click at [177, 183] on input "Address" at bounding box center [100, 174] width 156 height 19
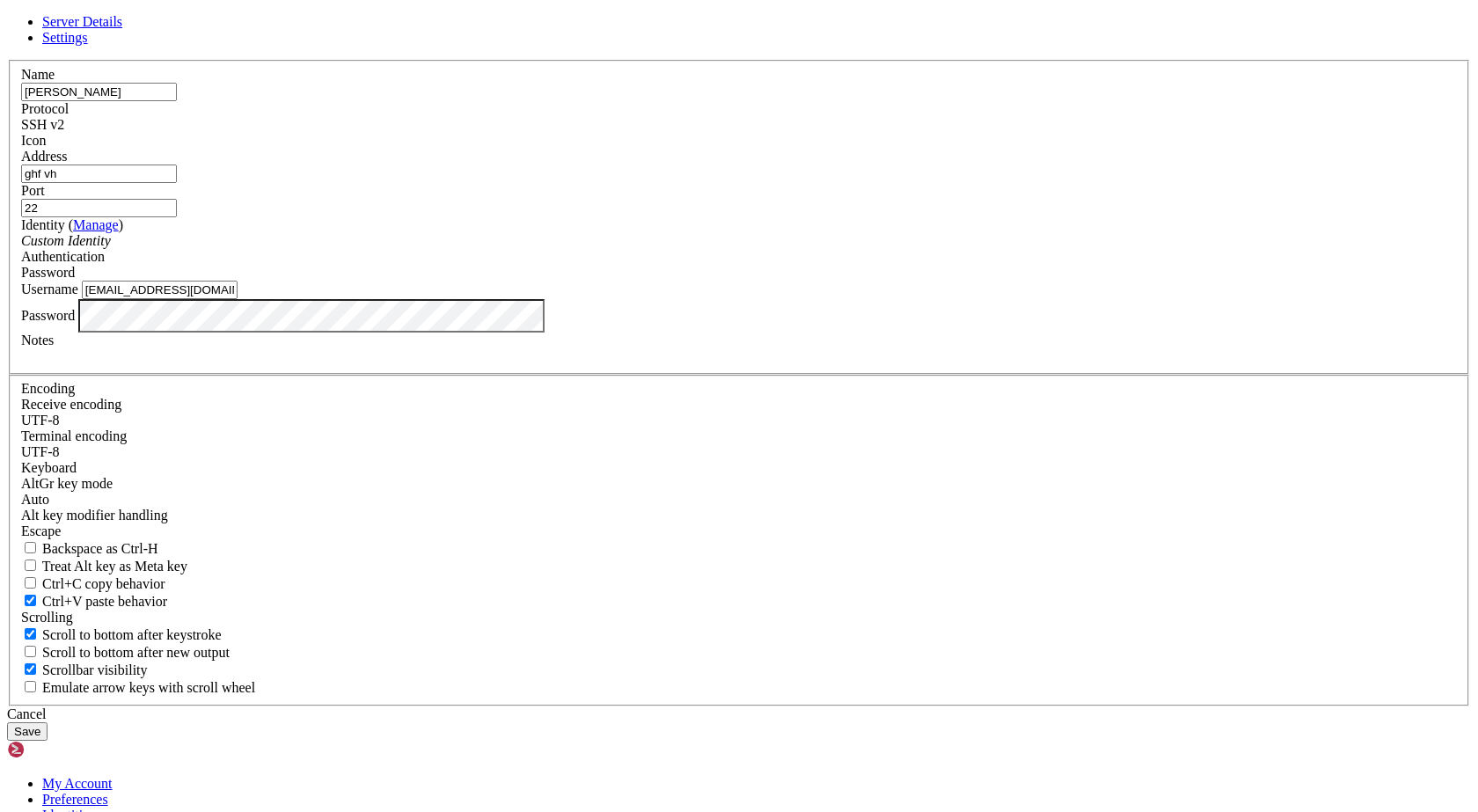
type input "ghf vh"
click at [48, 722] on button "Save" at bounding box center [26, 731] width 40 height 19
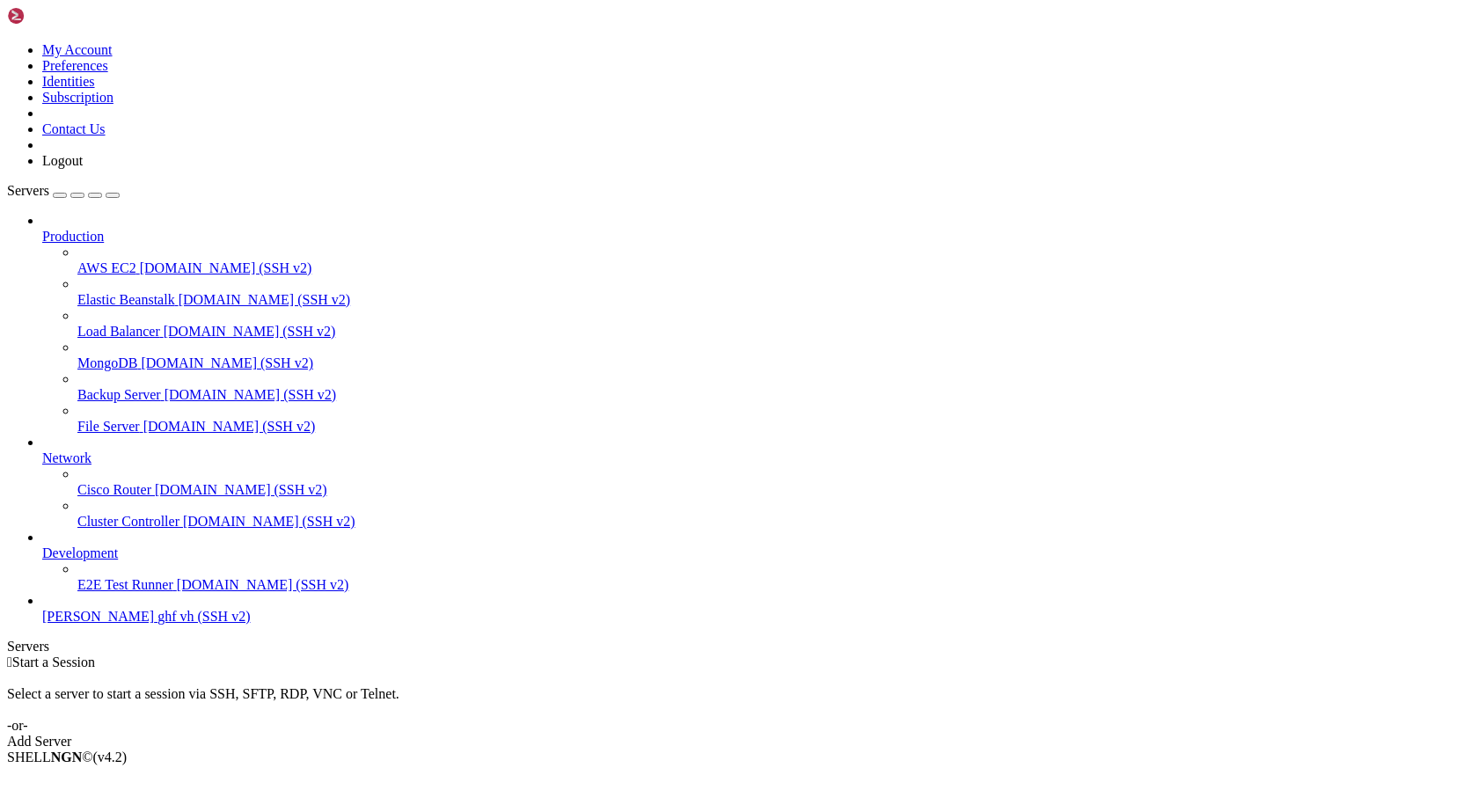
click at [120, 261] on span "AWS EC2" at bounding box center [106, 267] width 59 height 15
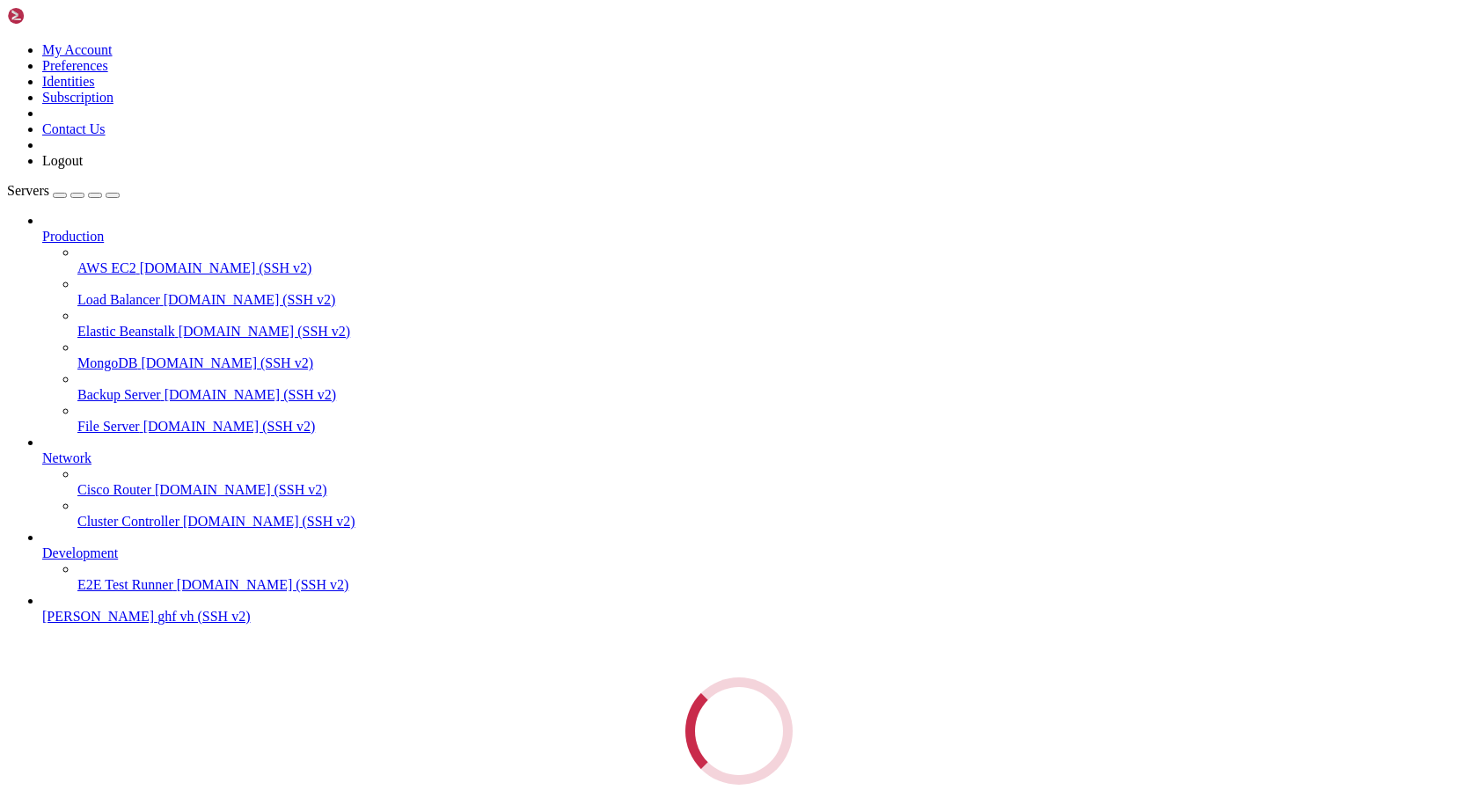
click at [101, 677] on div "Loading..." at bounding box center [739, 731] width 1464 height 107
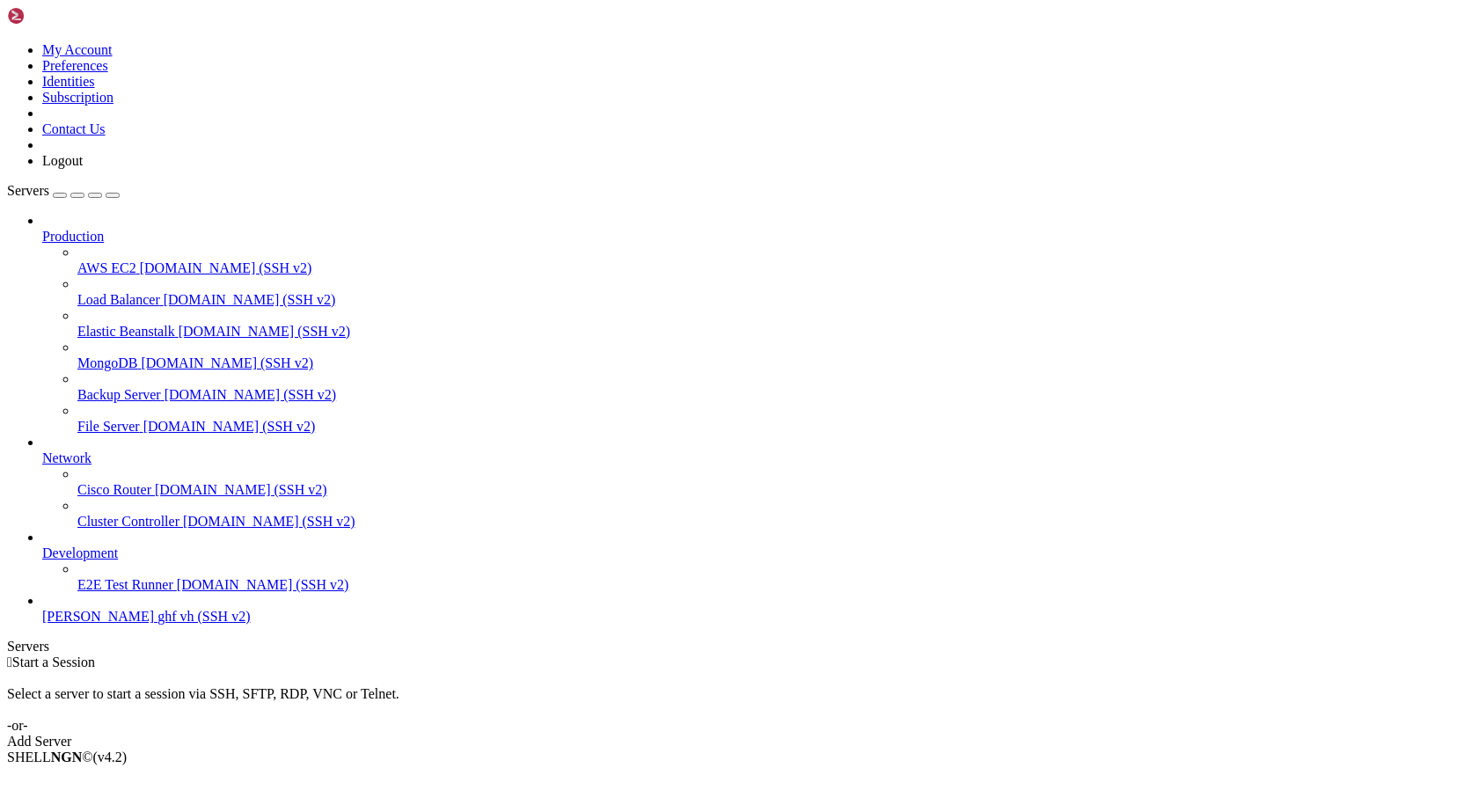
click at [103, 324] on span "Elastic Beanstalk" at bounding box center [126, 331] width 98 height 15
click at [179, 324] on span "[DOMAIN_NAME] (SSH v2)" at bounding box center [265, 331] width 173 height 15
click at [144, 419] on span "[DOMAIN_NAME] (SSH v2)" at bounding box center [229, 426] width 173 height 15
click at [155, 482] on span "[DOMAIN_NAME] (SSH v2)" at bounding box center [241, 489] width 173 height 15
click at [92, 451] on span "Network" at bounding box center [66, 458] width 49 height 15
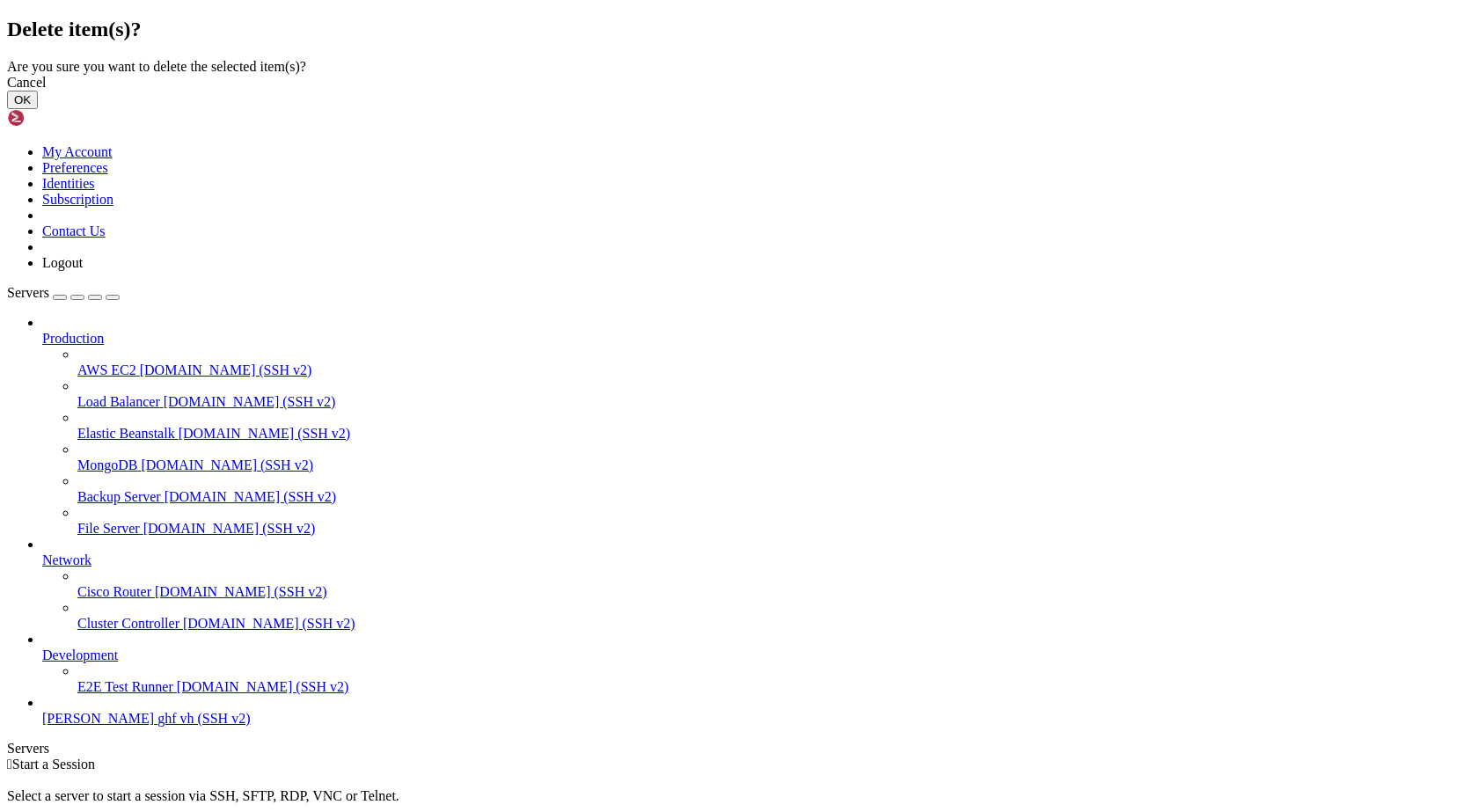
click at [38, 109] on button "OK" at bounding box center [22, 100] width 31 height 19
